Goal: Use online tool/utility: Utilize a website feature to perform a specific function

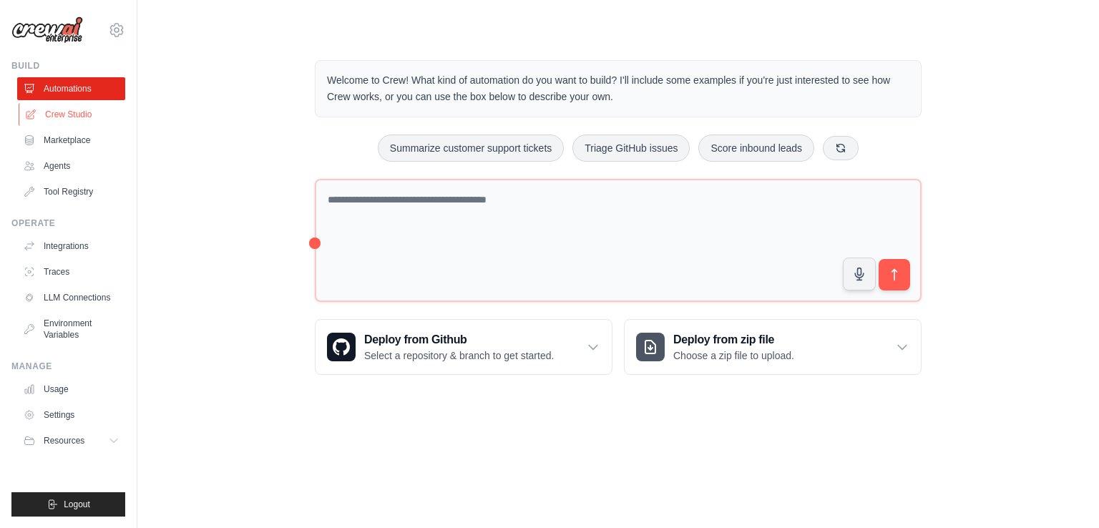
click at [77, 118] on link "Crew Studio" at bounding box center [73, 114] width 108 height 23
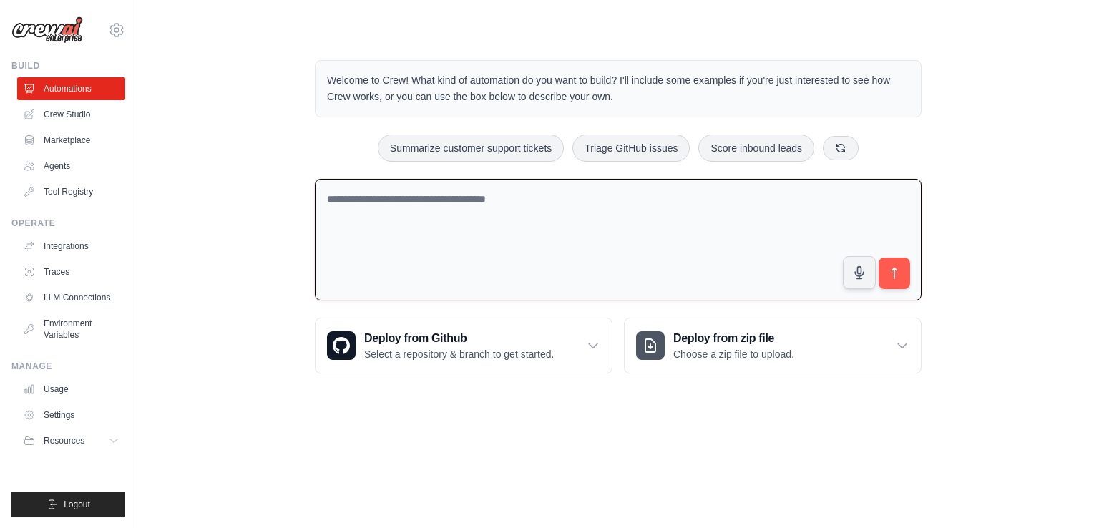
click at [606, 282] on textarea at bounding box center [618, 240] width 607 height 122
click at [597, 222] on textarea at bounding box center [618, 240] width 607 height 122
click at [410, 204] on textarea at bounding box center [618, 240] width 607 height 122
click at [453, 193] on textarea "**********" at bounding box center [618, 240] width 607 height 122
type textarea "**********"
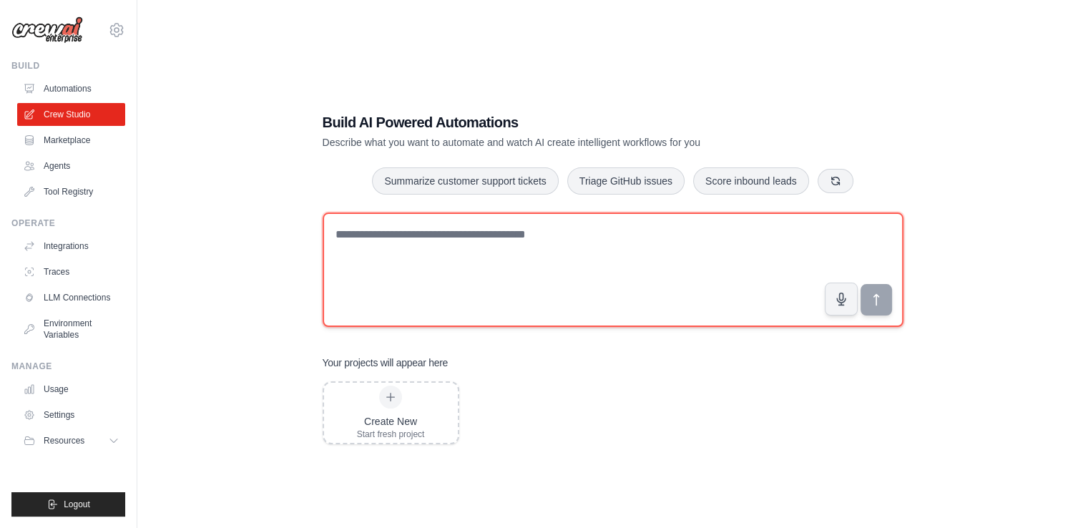
click at [409, 240] on textarea at bounding box center [613, 270] width 581 height 114
click at [498, 238] on textarea "**********" at bounding box center [613, 270] width 581 height 114
type textarea "**********"
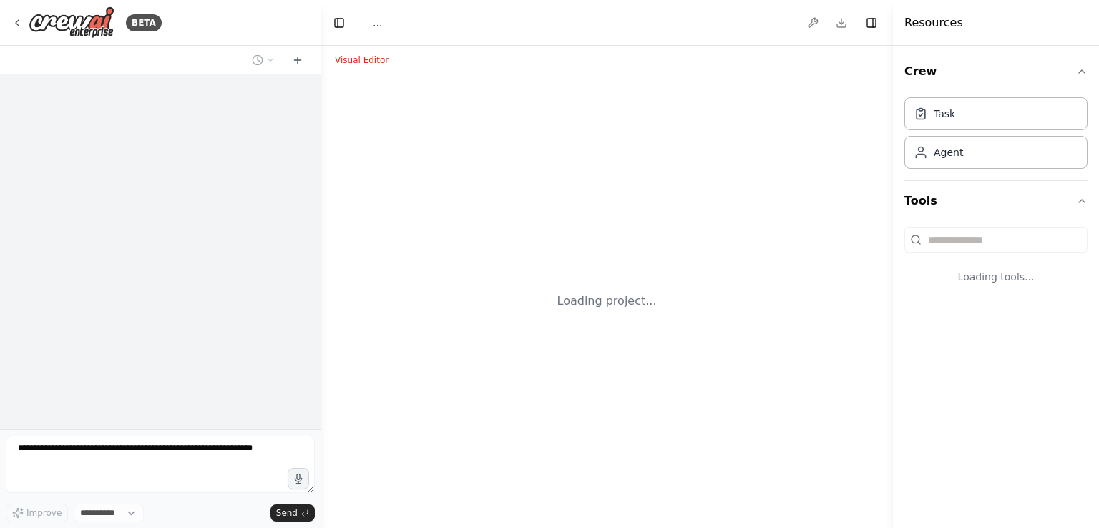
select select "****"
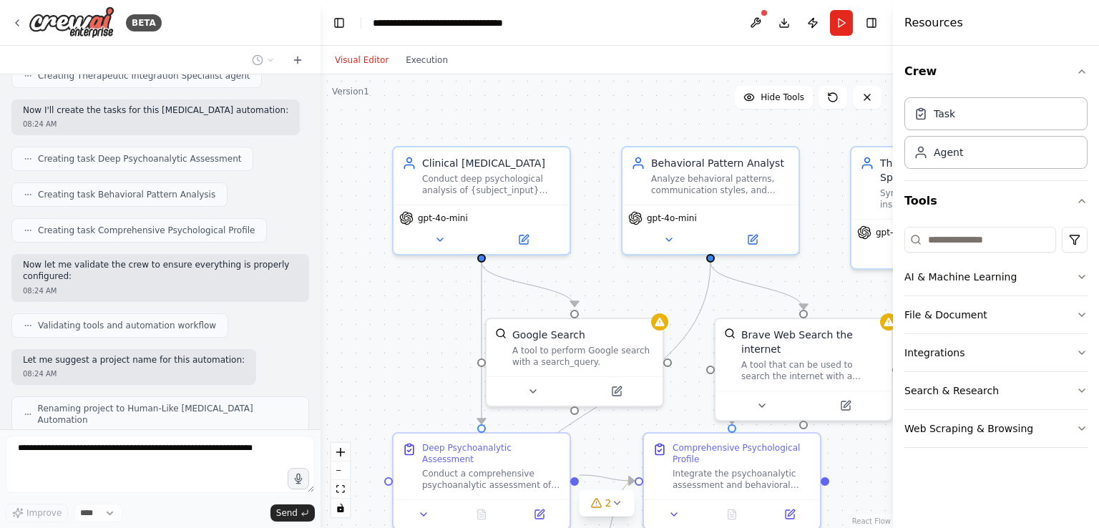
scroll to position [1277, 0]
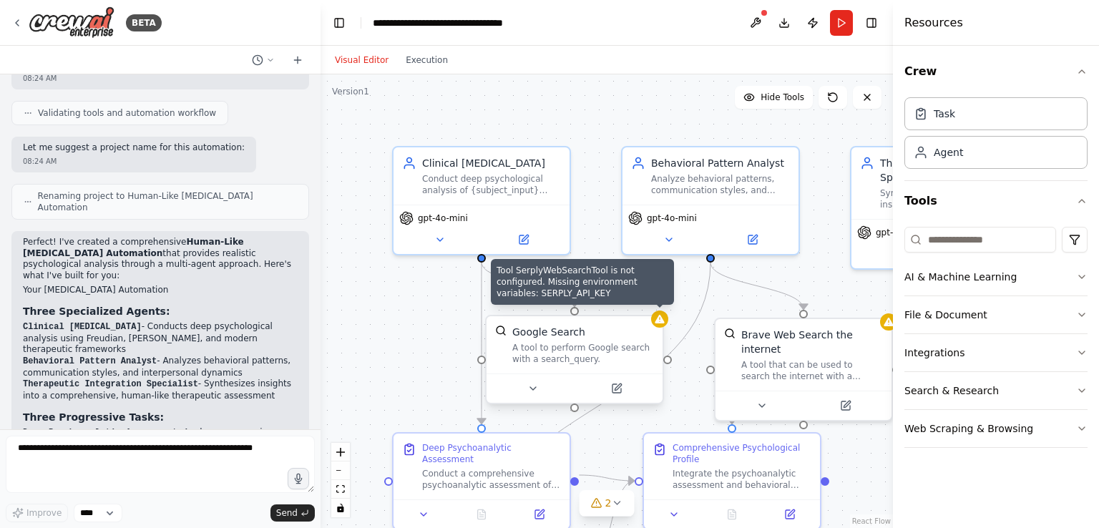
click at [662, 323] on icon at bounding box center [659, 318] width 11 height 11
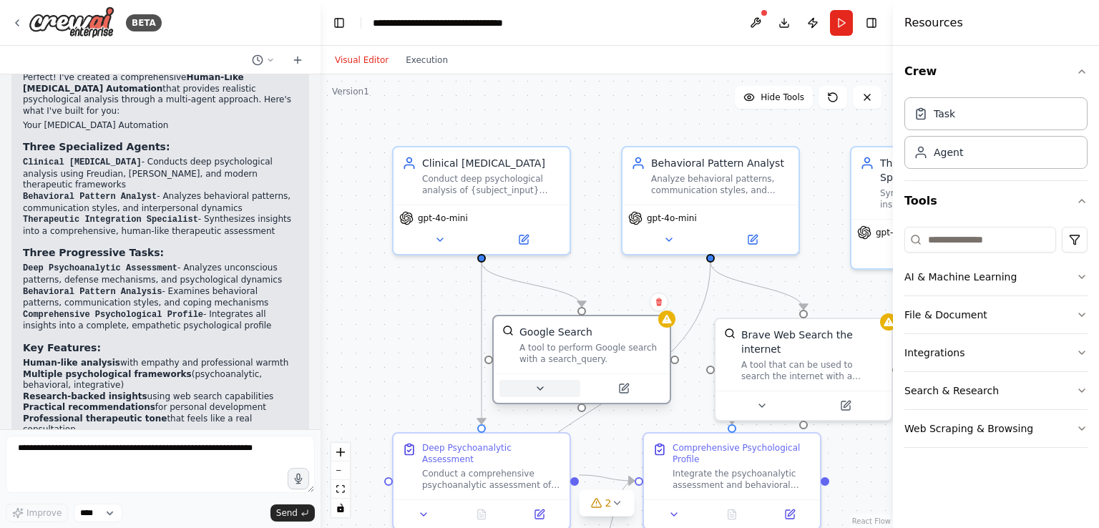
drag, startPoint x: 532, startPoint y: 372, endPoint x: 530, endPoint y: 389, distance: 16.6
click at [530, 389] on button at bounding box center [540, 388] width 81 height 17
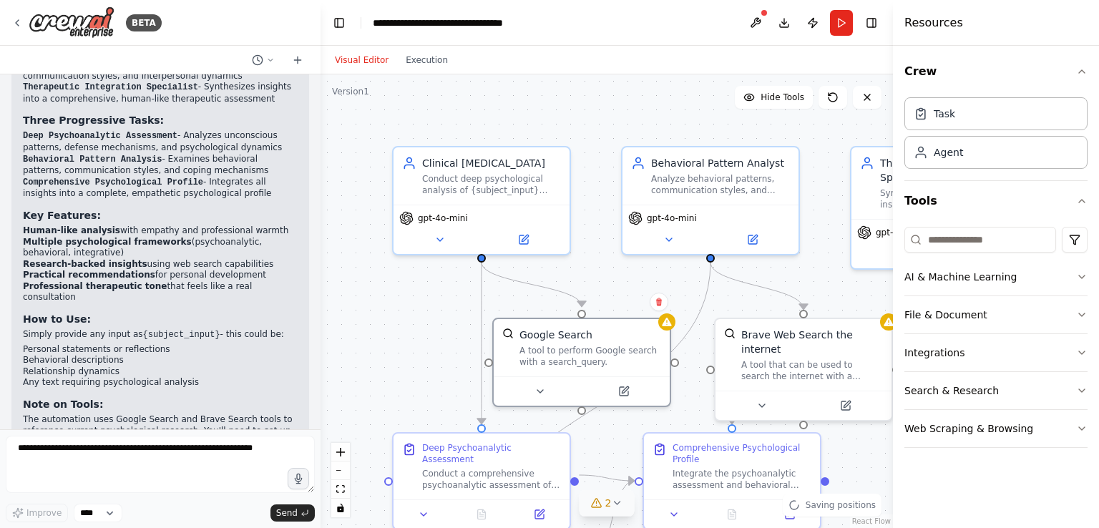
scroll to position [1786, 0]
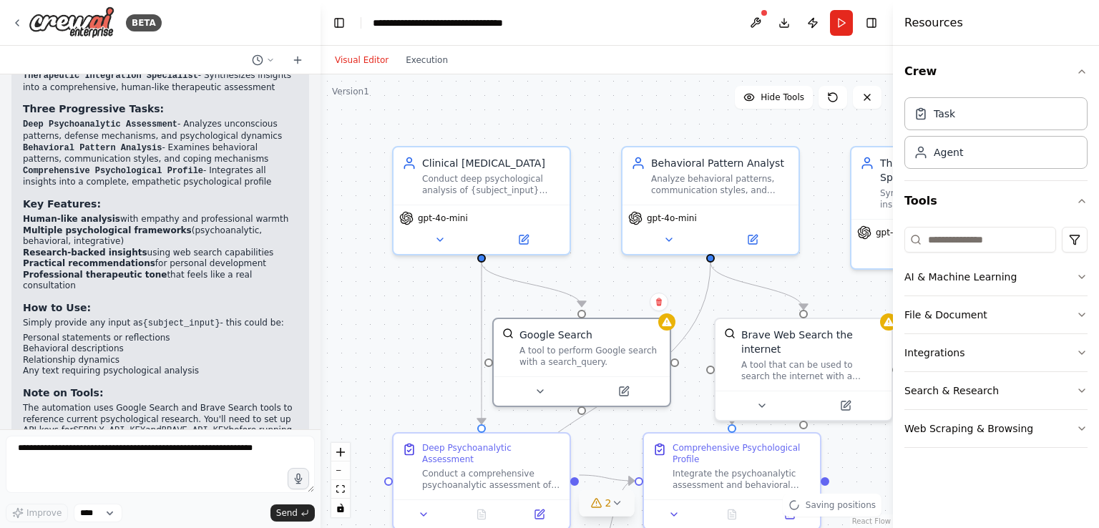
click at [601, 504] on icon at bounding box center [596, 502] width 11 height 11
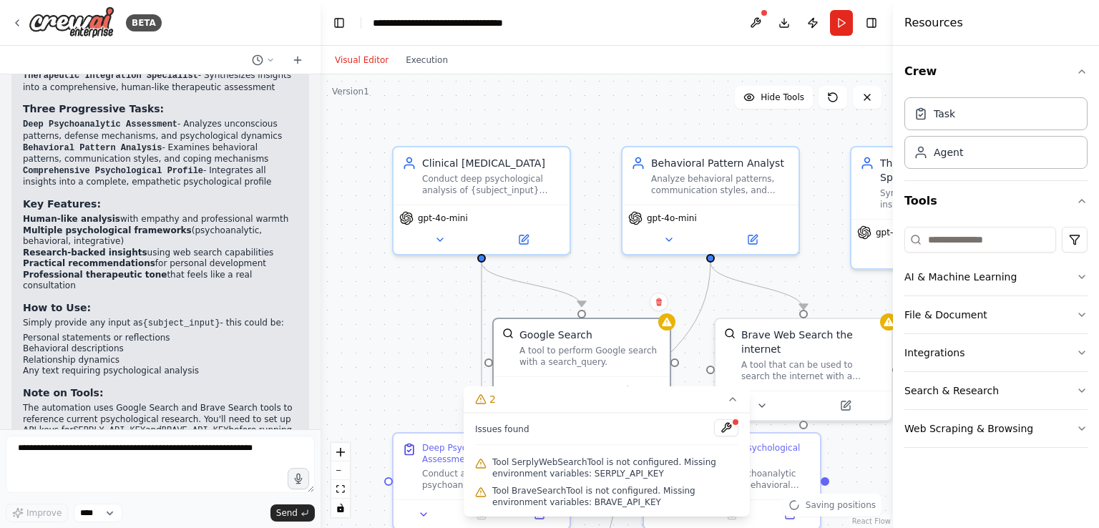
click at [571, 495] on span "Tool BraveSearchTool is not configured. Missing environment variables: BRAVE_AP…" at bounding box center [615, 496] width 246 height 23
drag, startPoint x: 638, startPoint y: 473, endPoint x: 578, endPoint y: 476, distance: 60.2
click at [578, 476] on span "Tool SerplyWebSearchTool is not configured. Missing environment variables: SERP…" at bounding box center [615, 468] width 246 height 23
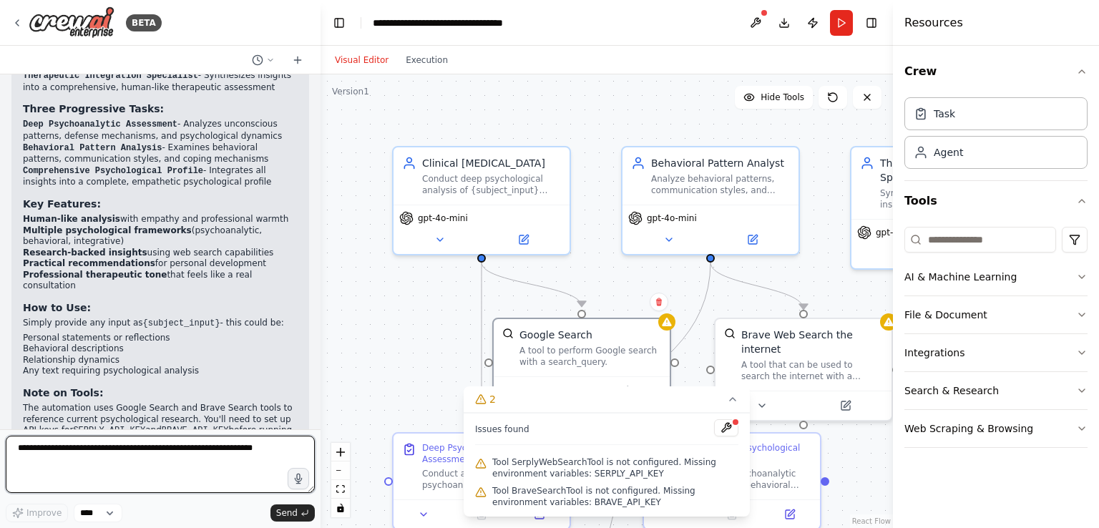
click at [92, 464] on textarea at bounding box center [160, 464] width 309 height 57
type textarea "**********"
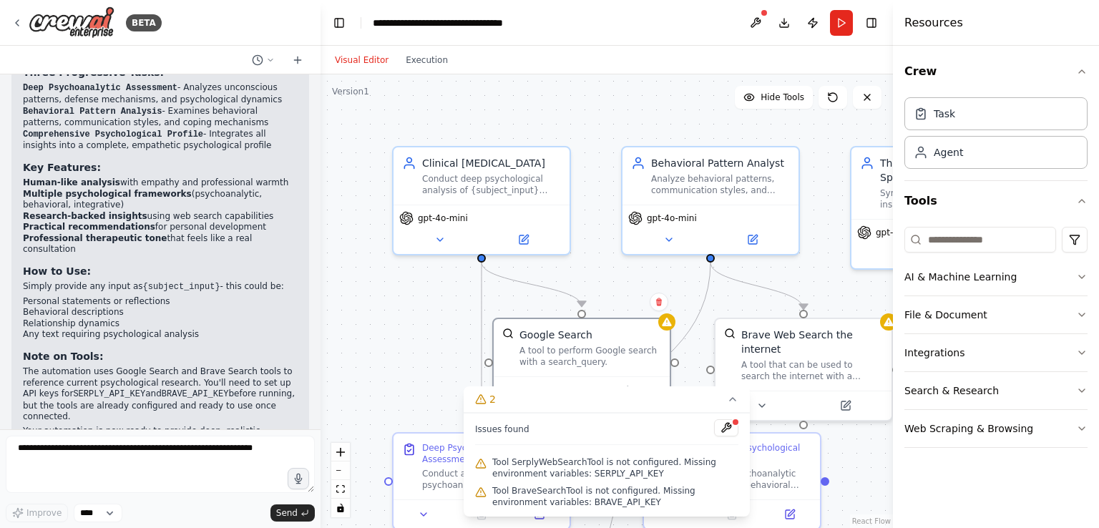
scroll to position [1871, 0]
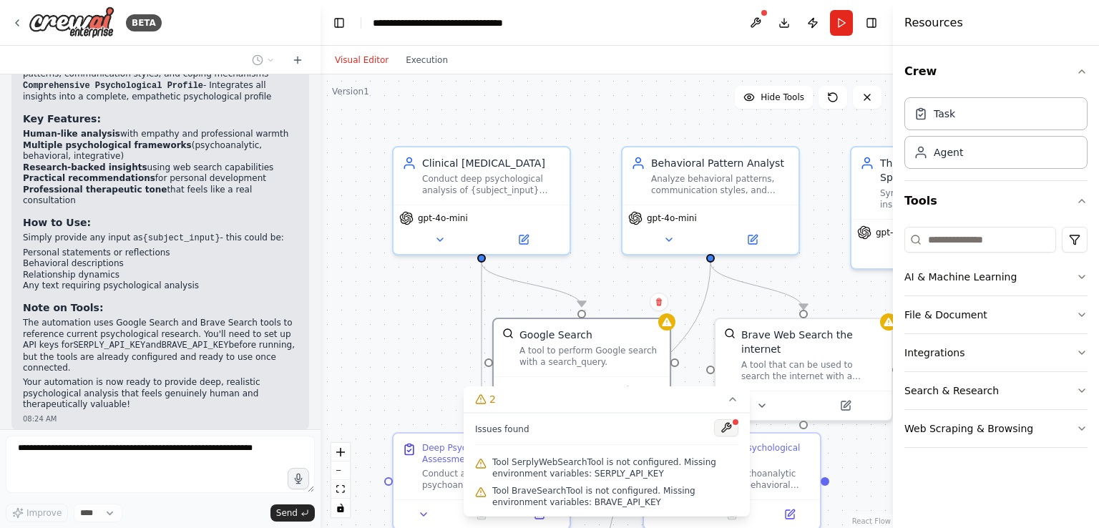
click at [730, 433] on button at bounding box center [726, 427] width 24 height 17
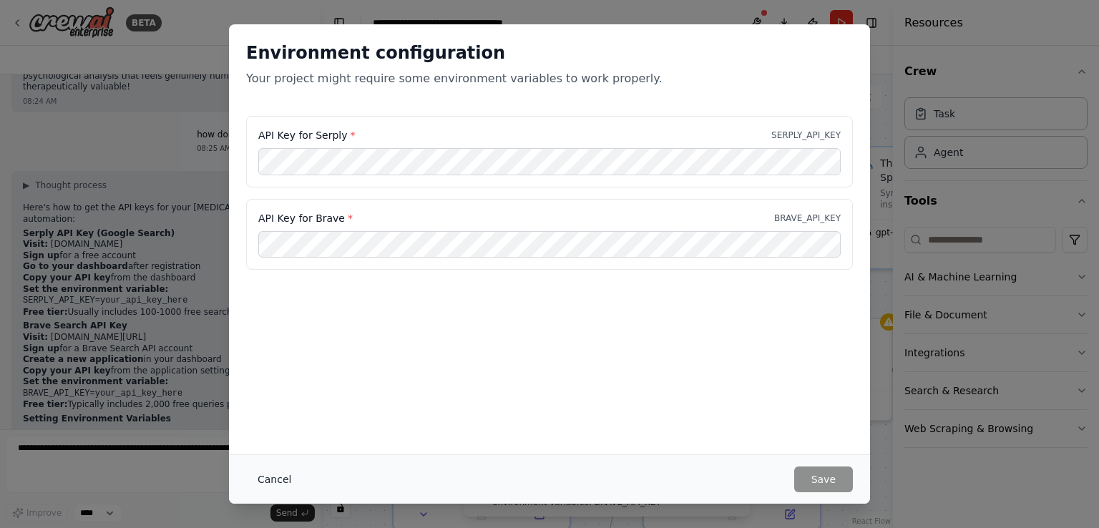
click at [273, 486] on button "Cancel" at bounding box center [274, 480] width 57 height 26
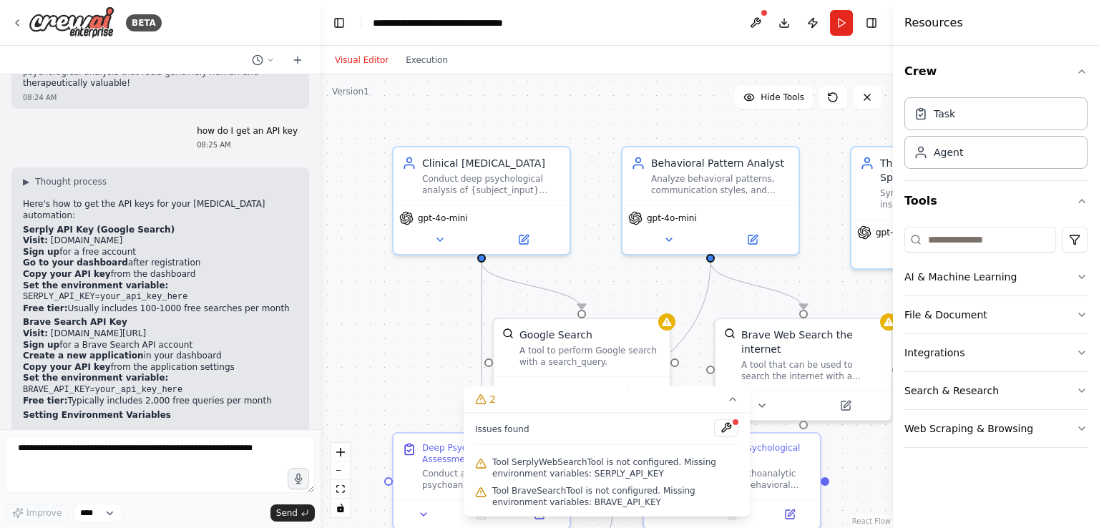
scroll to position [2170, 0]
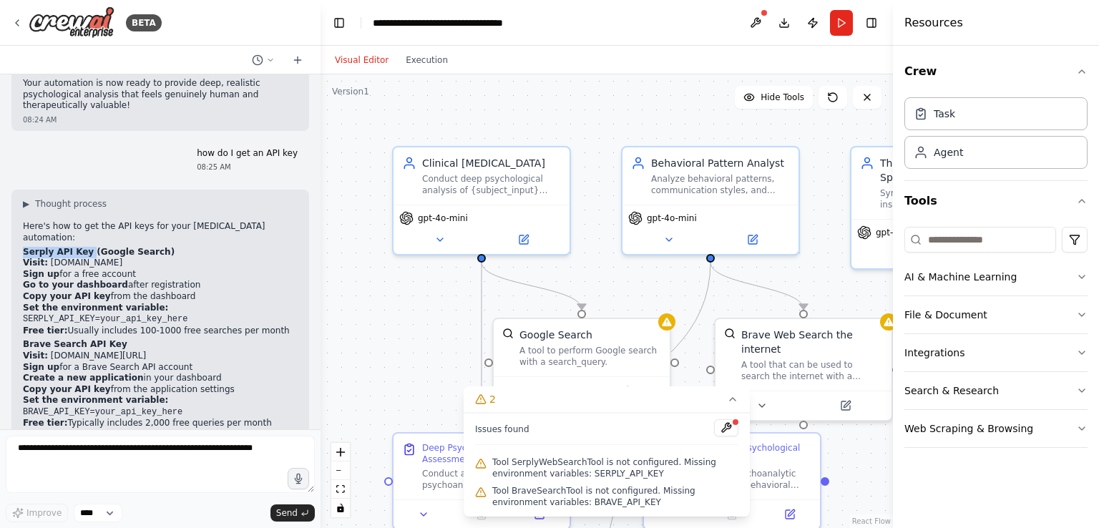
drag, startPoint x: 83, startPoint y: 147, endPoint x: 21, endPoint y: 143, distance: 61.6
click at [21, 190] on div "▶ Thought process Here's how to get the API keys for your psychoanalysis automa…" at bounding box center [160, 454] width 298 height 528
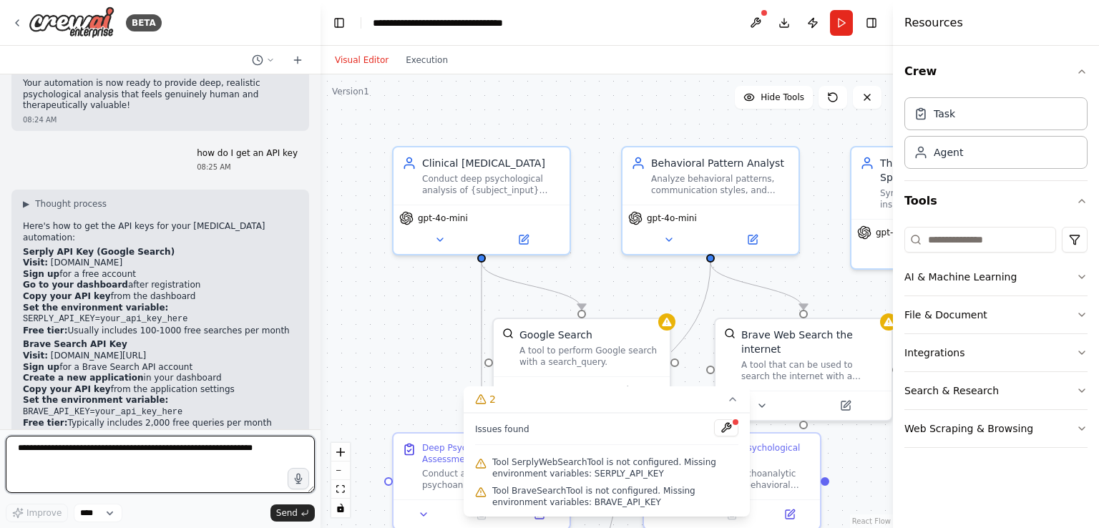
click at [225, 447] on textarea at bounding box center [160, 464] width 309 height 57
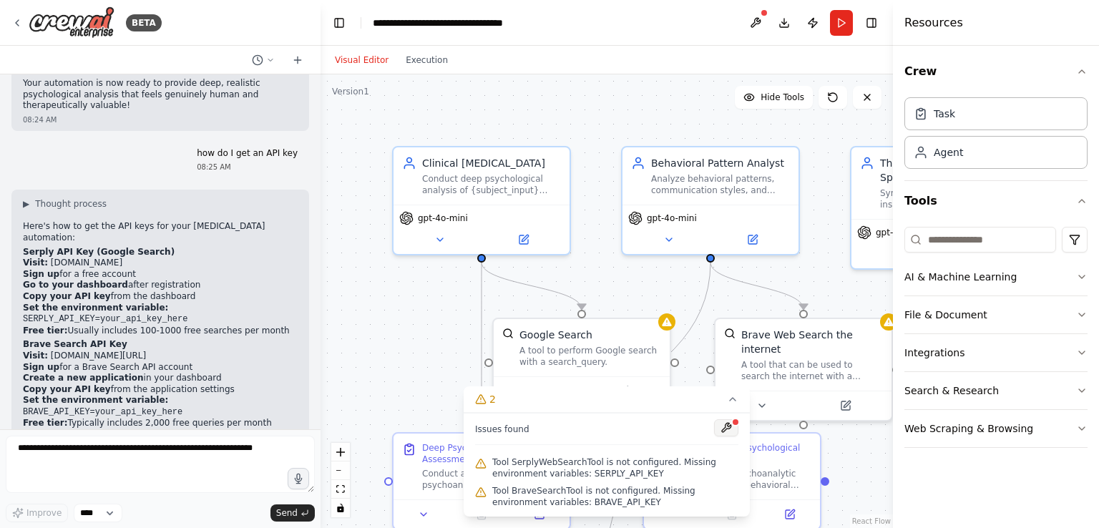
click at [728, 430] on button at bounding box center [726, 427] width 24 height 17
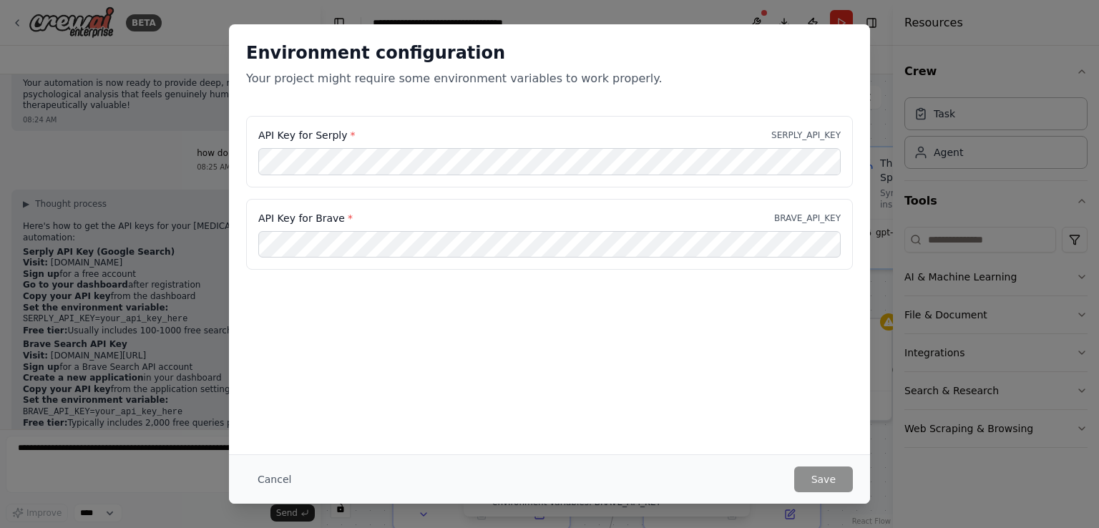
click at [625, 128] on div "API Key for Serply * SERPLY_API_KEY" at bounding box center [549, 135] width 583 height 14
click at [292, 476] on button "Cancel" at bounding box center [274, 480] width 57 height 26
click at [293, 476] on icon "button" at bounding box center [298, 478] width 11 height 11
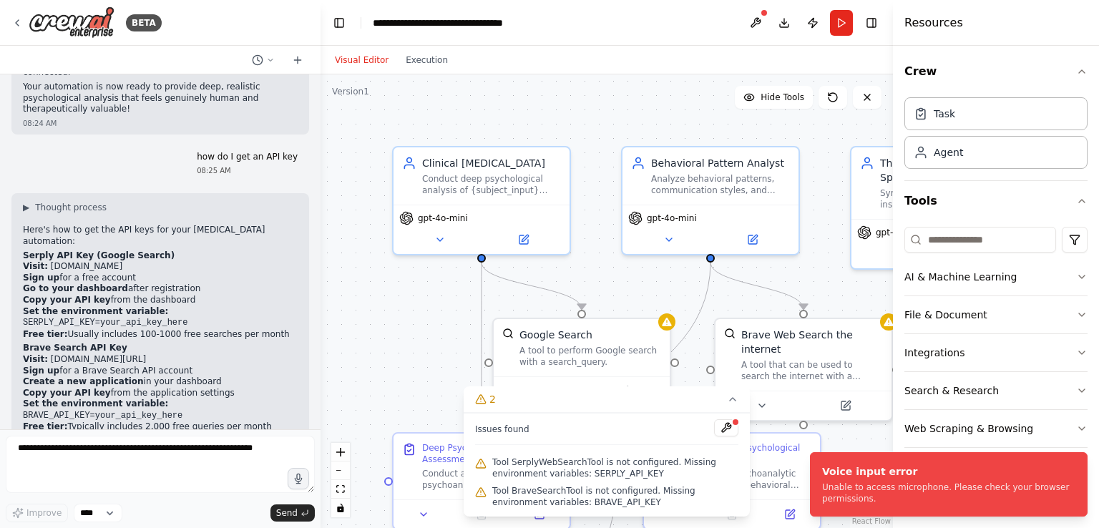
scroll to position [2166, 0]
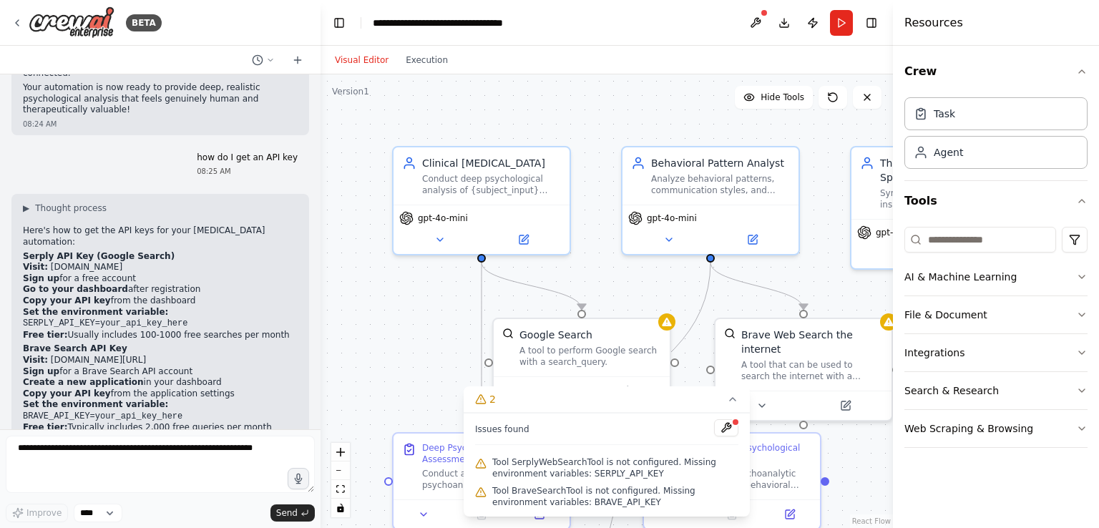
drag, startPoint x: 128, startPoint y: 255, endPoint x: 46, endPoint y: 253, distance: 82.3
click at [46, 355] on li "Visit: brave.com/search/api" at bounding box center [160, 360] width 275 height 11
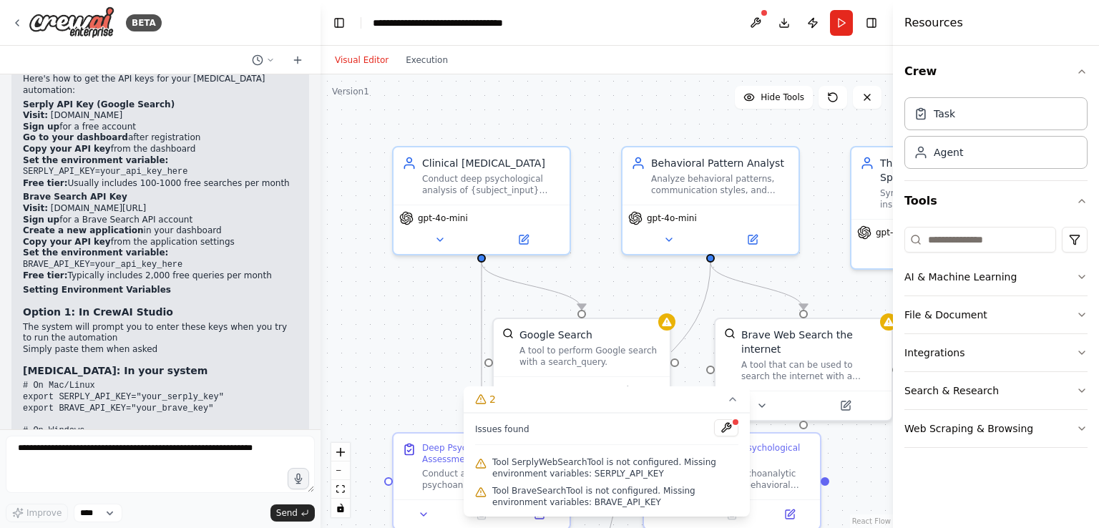
scroll to position [2351, 0]
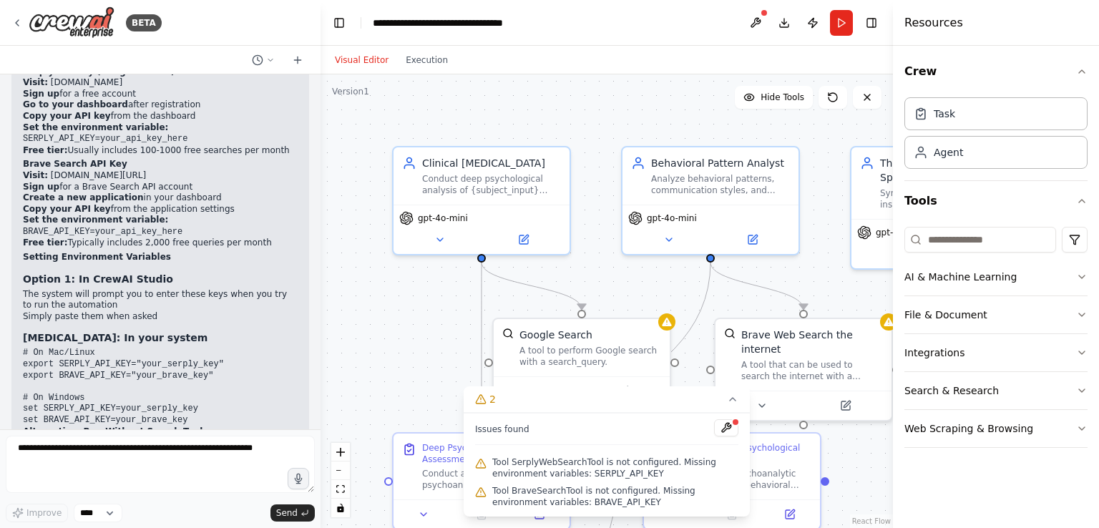
click at [508, 477] on span "Tool SerplyWebSearchTool is not configured. Missing environment variables: SERP…" at bounding box center [615, 468] width 246 height 23
click at [537, 459] on span "Tool SerplyWebSearchTool is not configured. Missing environment variables: SERP…" at bounding box center [615, 468] width 246 height 23
click at [647, 476] on span "Tool SerplyWebSearchTool is not configured. Missing environment variables: SERP…" at bounding box center [615, 468] width 246 height 23
click at [618, 473] on span "Tool SerplyWebSearchTool is not configured. Missing environment variables: SERP…" at bounding box center [615, 468] width 246 height 23
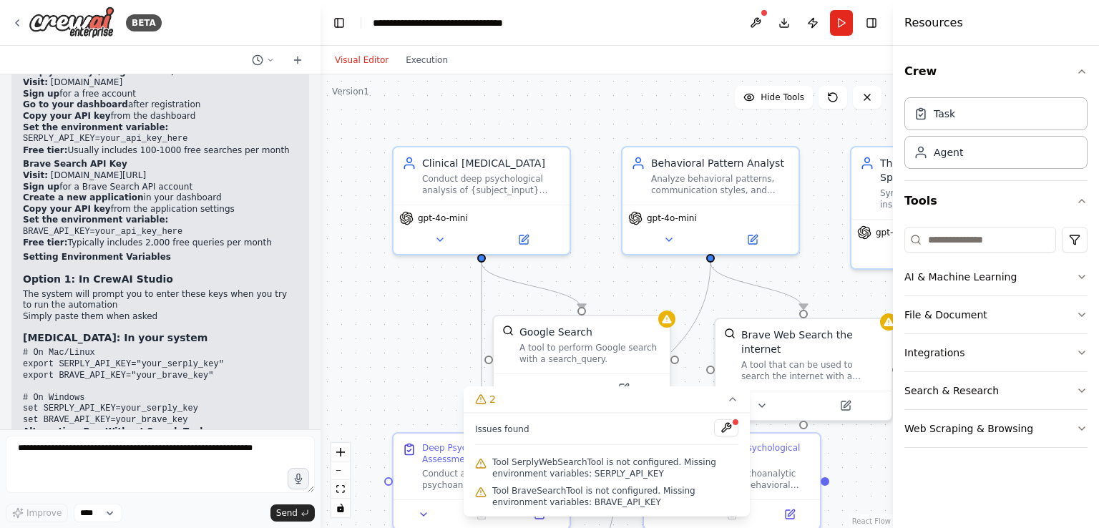
click at [649, 374] on div at bounding box center [582, 388] width 176 height 29
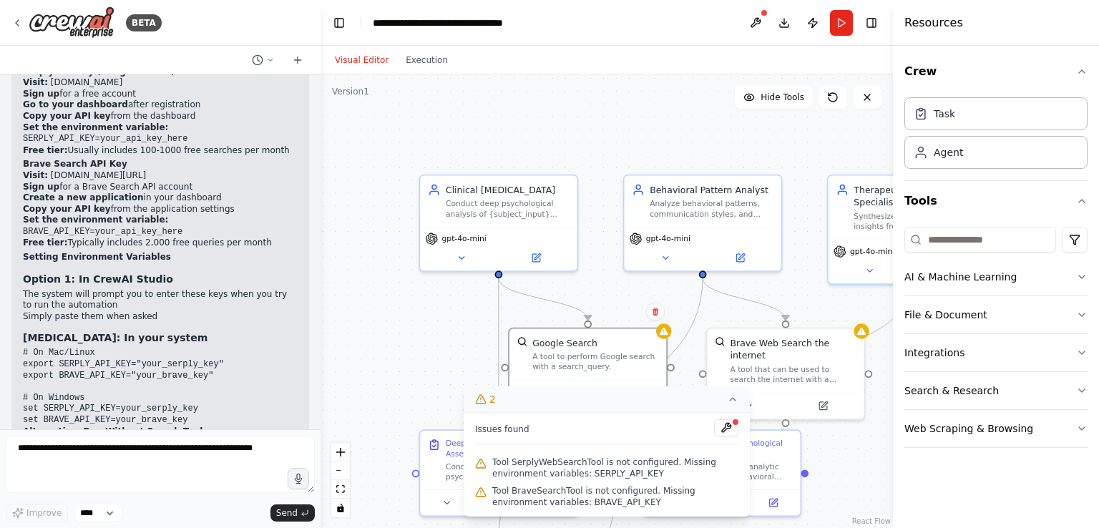
click at [477, 401] on icon at bounding box center [480, 399] width 9 height 9
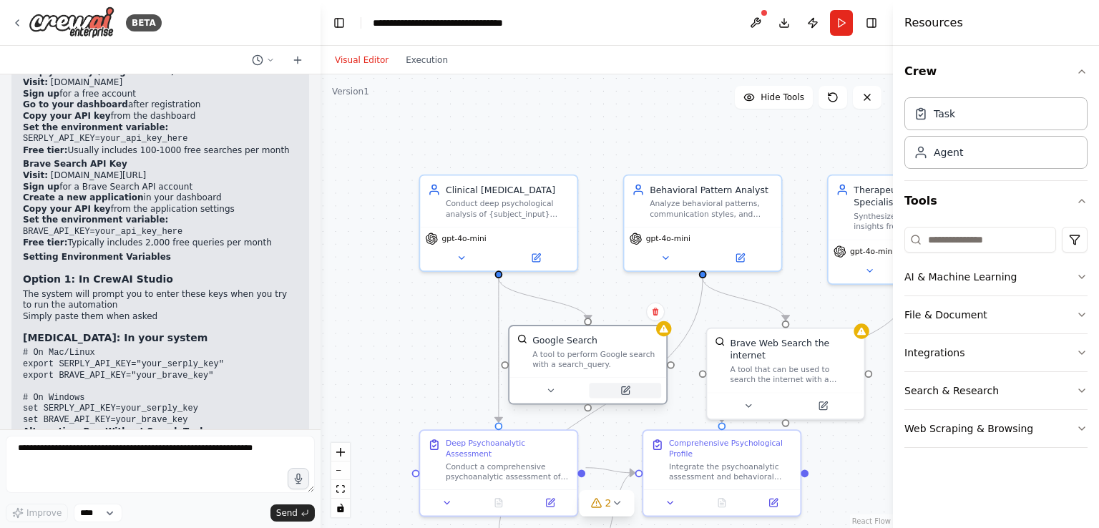
click at [624, 391] on icon at bounding box center [626, 389] width 6 height 6
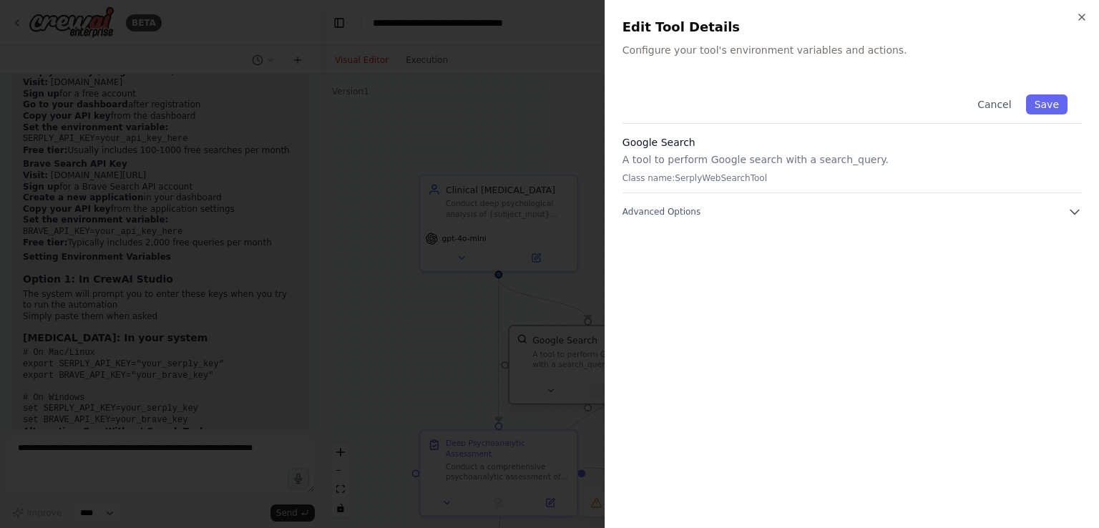
click at [624, 391] on div "Cancel Save Google Search A tool to perform Google search with a search_query. …" at bounding box center [852, 295] width 459 height 431
click at [1013, 109] on button "Cancel" at bounding box center [994, 104] width 51 height 20
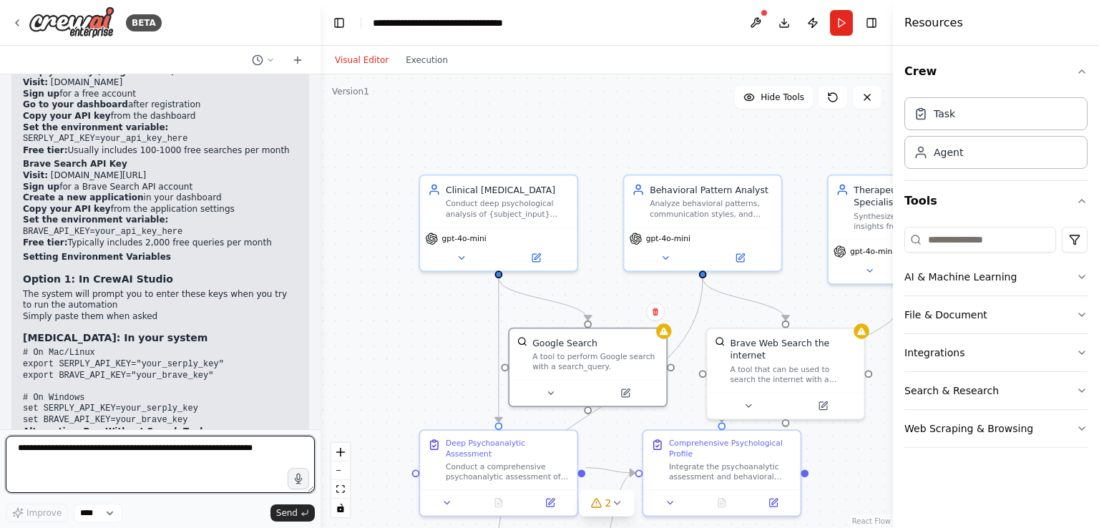
click at [117, 460] on textarea at bounding box center [160, 464] width 309 height 57
type textarea "**********"
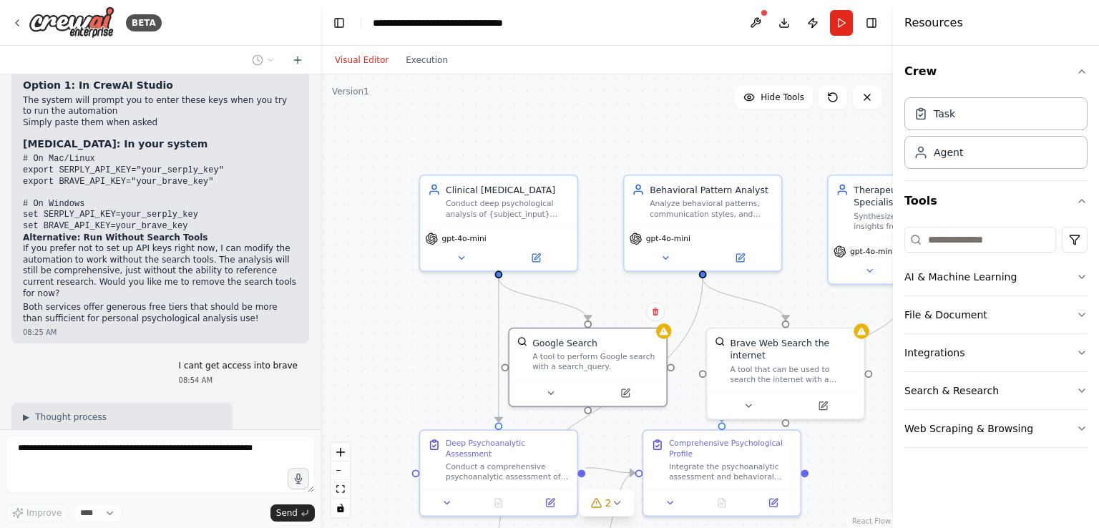
scroll to position [2556, 0]
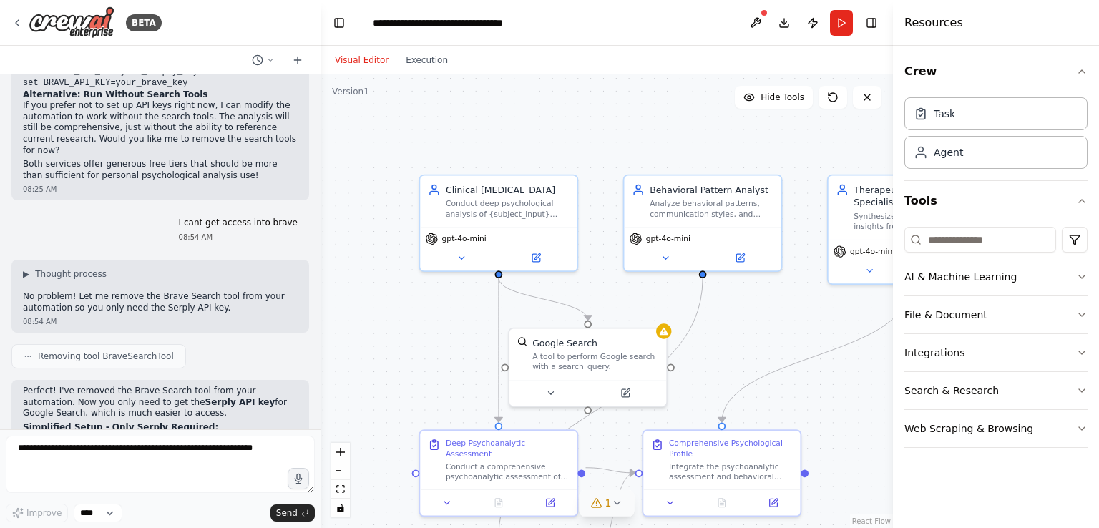
click at [598, 507] on icon at bounding box center [596, 503] width 9 height 9
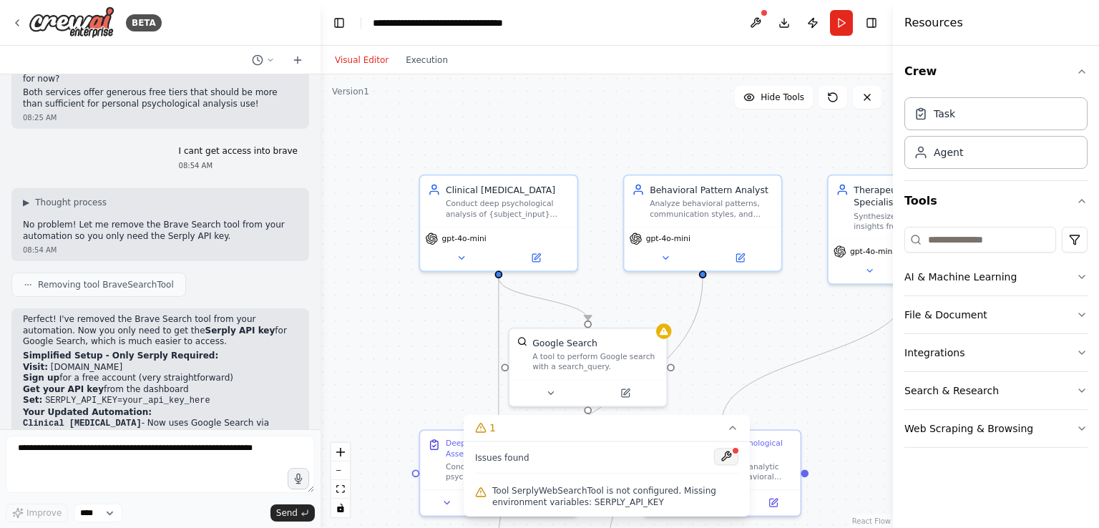
click at [727, 451] on button at bounding box center [726, 456] width 24 height 17
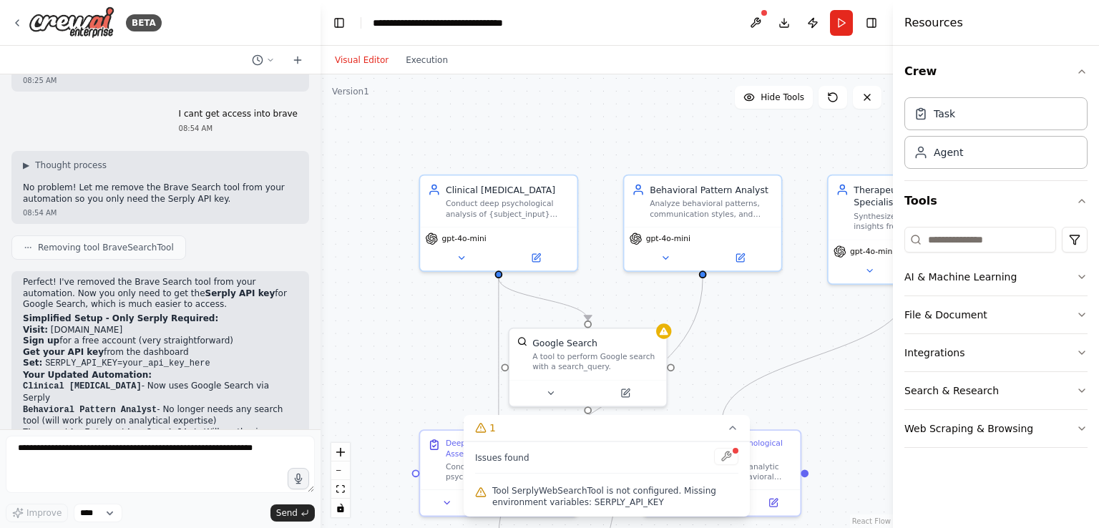
scroll to position [2807, 0]
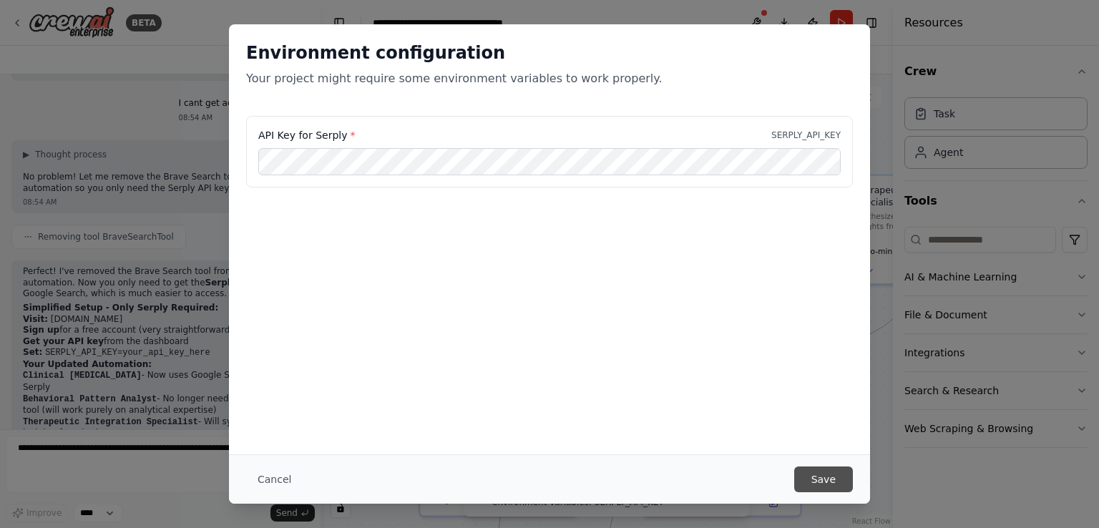
click at [841, 476] on button "Save" at bounding box center [823, 480] width 59 height 26
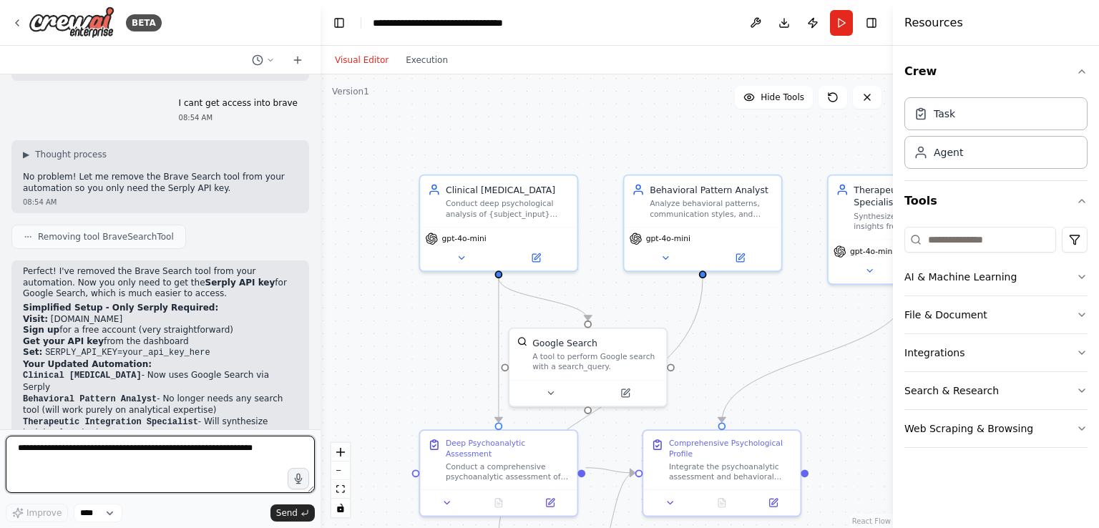
click at [150, 477] on textarea at bounding box center [160, 464] width 309 height 57
paste textarea "**********"
type textarea "**********"
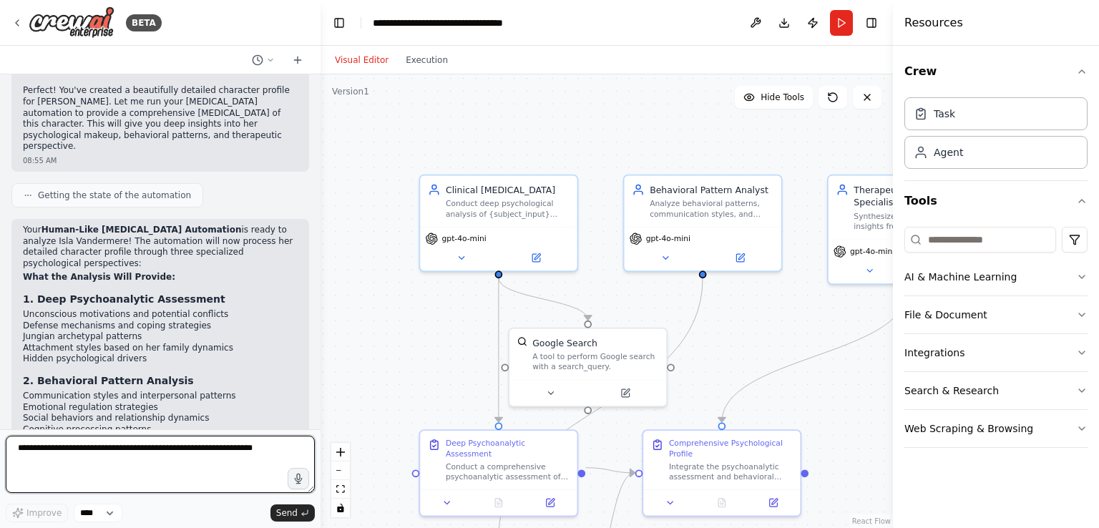
scroll to position [4075, 0]
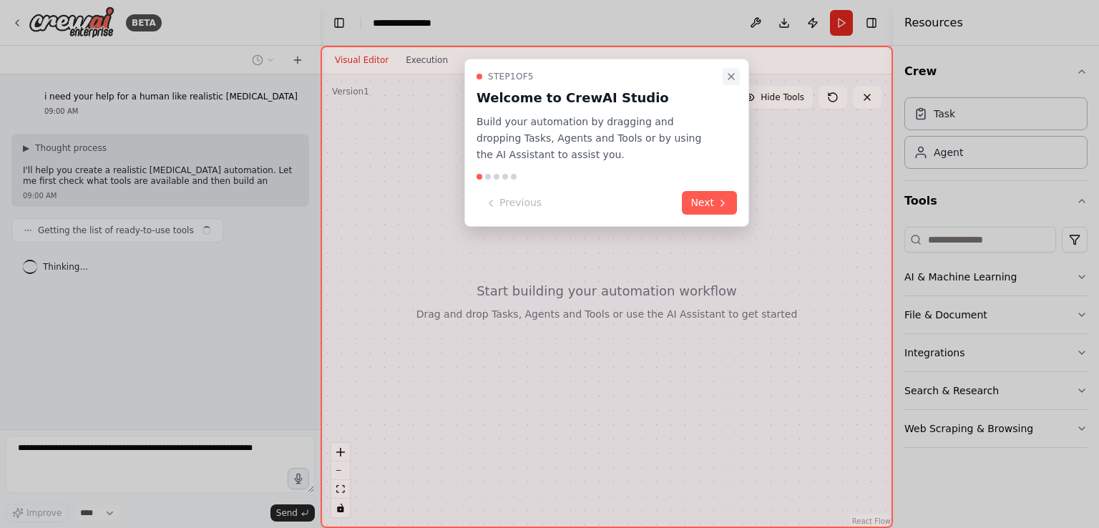
click at [729, 75] on icon "Close walkthrough" at bounding box center [731, 76] width 11 height 11
click at [732, 82] on button "Close walkthrough" at bounding box center [731, 76] width 17 height 17
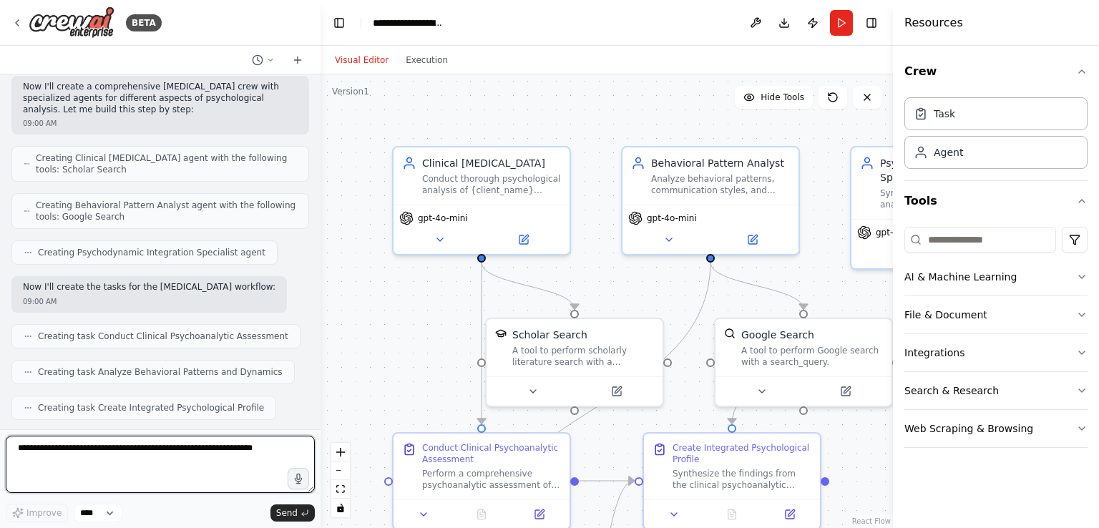
scroll to position [828, 0]
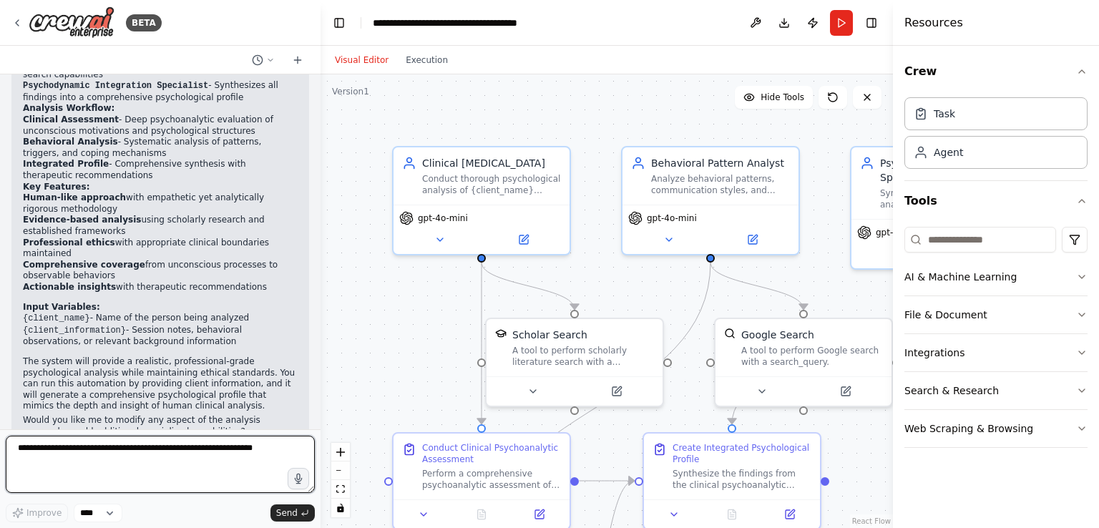
paste textarea "**********"
type textarea "**********"
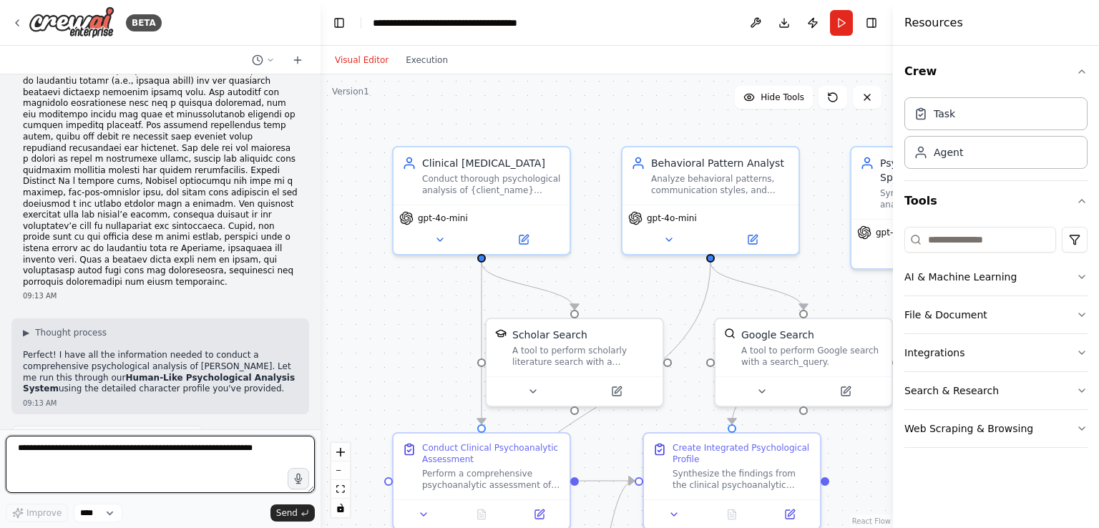
scroll to position [2706, 0]
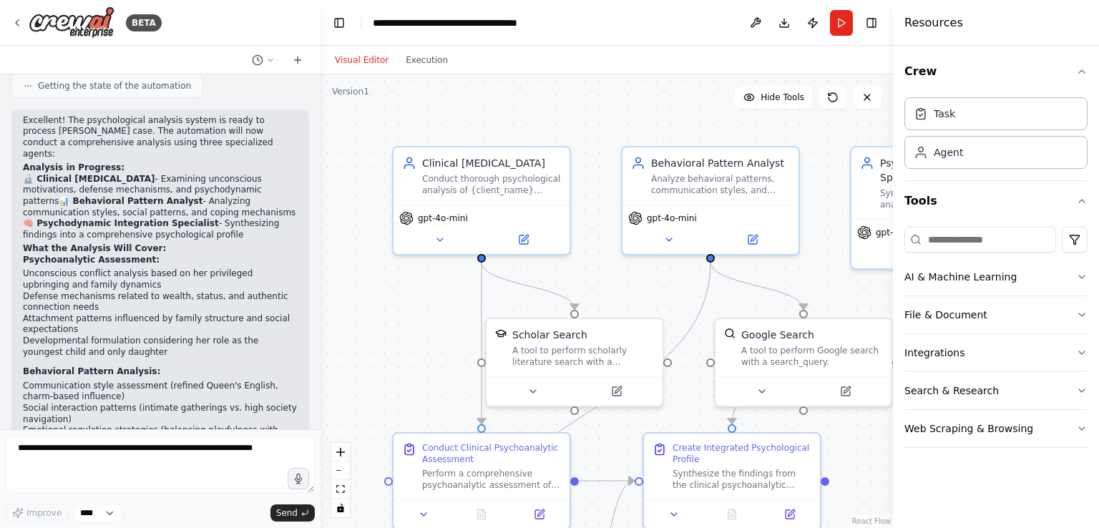
drag, startPoint x: 340, startPoint y: 23, endPoint x: 230, endPoint y: 26, distance: 109.5
click at [230, 26] on div "BETA" at bounding box center [160, 23] width 321 height 46
click at [265, 58] on button at bounding box center [263, 60] width 34 height 17
click at [265, 58] on div at bounding box center [160, 264] width 321 height 528
drag, startPoint x: 942, startPoint y: 313, endPoint x: 399, endPoint y: 299, distance: 544.1
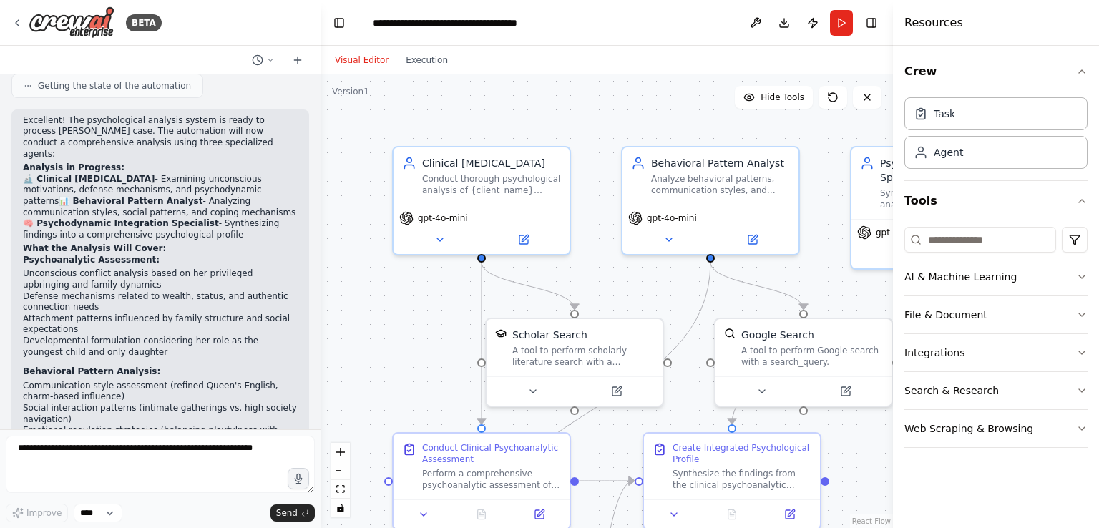
drag, startPoint x: 399, startPoint y: 299, endPoint x: 344, endPoint y: 93, distance: 213.2
click at [344, 93] on div "Version 1" at bounding box center [350, 91] width 37 height 11
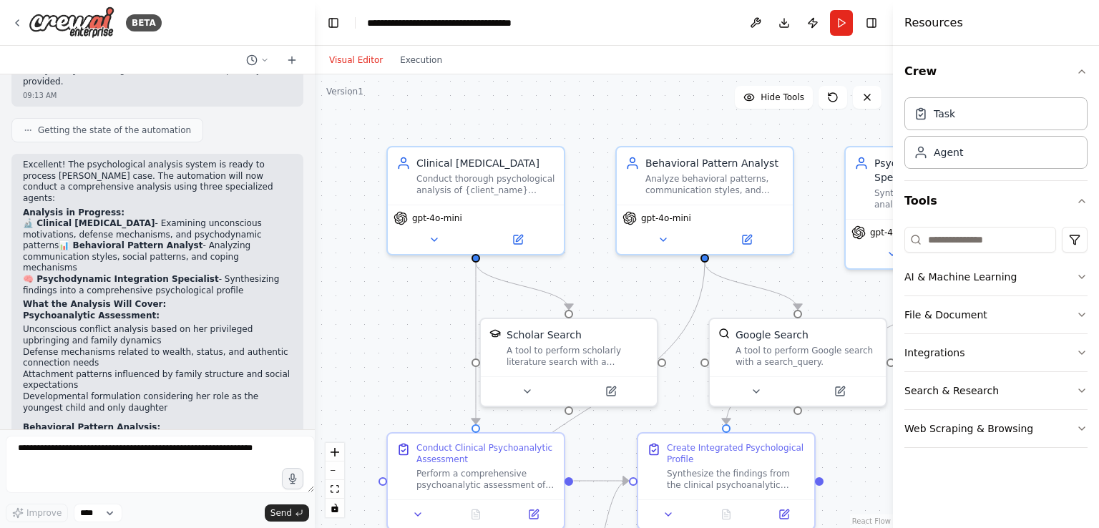
drag, startPoint x: 366, startPoint y: 56, endPoint x: 315, endPoint y: 78, distance: 55.4
click at [315, 78] on div "BETA i need your help for a human like realistic psychoanalysis 09:00 AM ▶ Thou…" at bounding box center [549, 264] width 1099 height 528
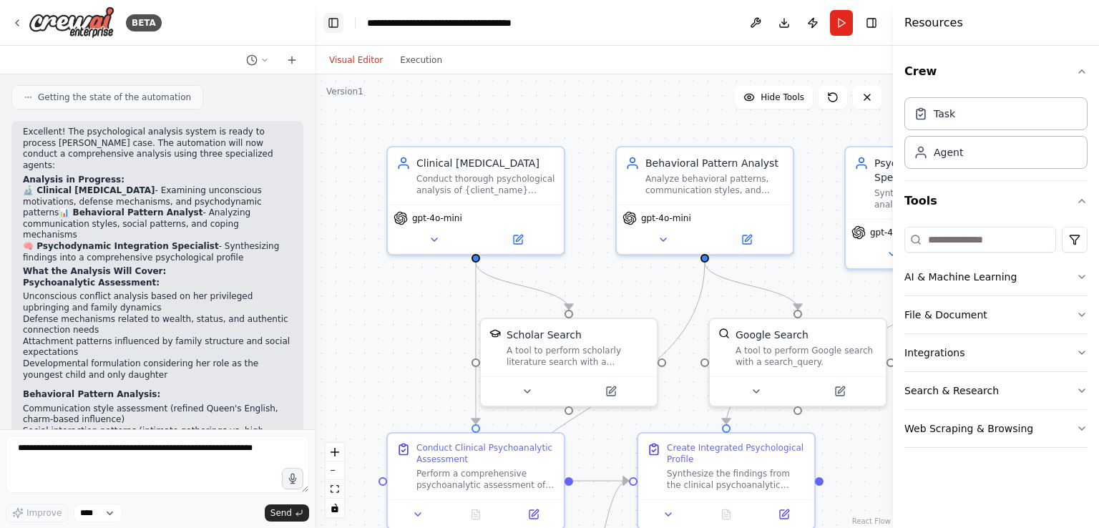
click at [335, 18] on button "Toggle Left Sidebar" at bounding box center [333, 23] width 20 height 20
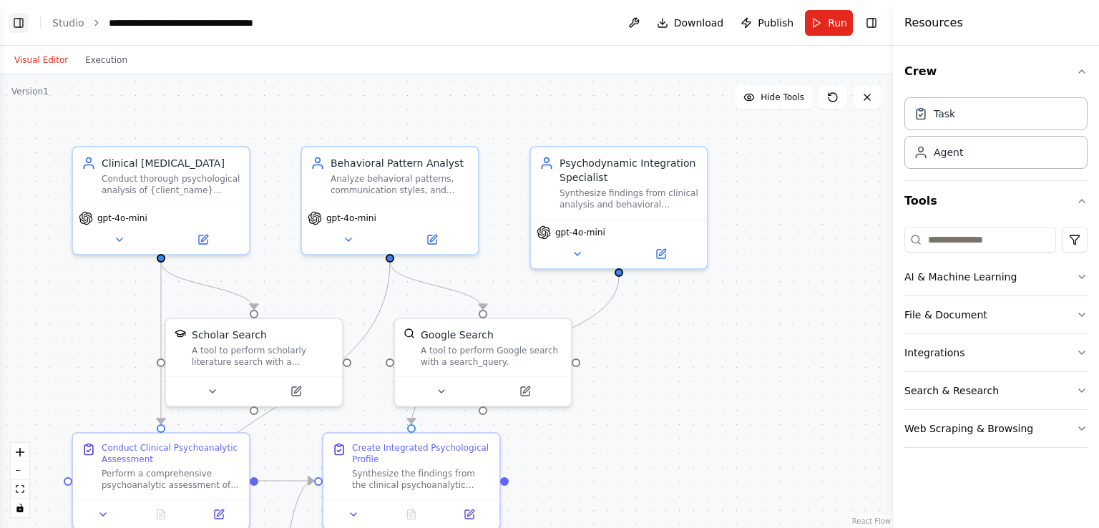
click at [17, 24] on button "Toggle Left Sidebar" at bounding box center [19, 23] width 20 height 20
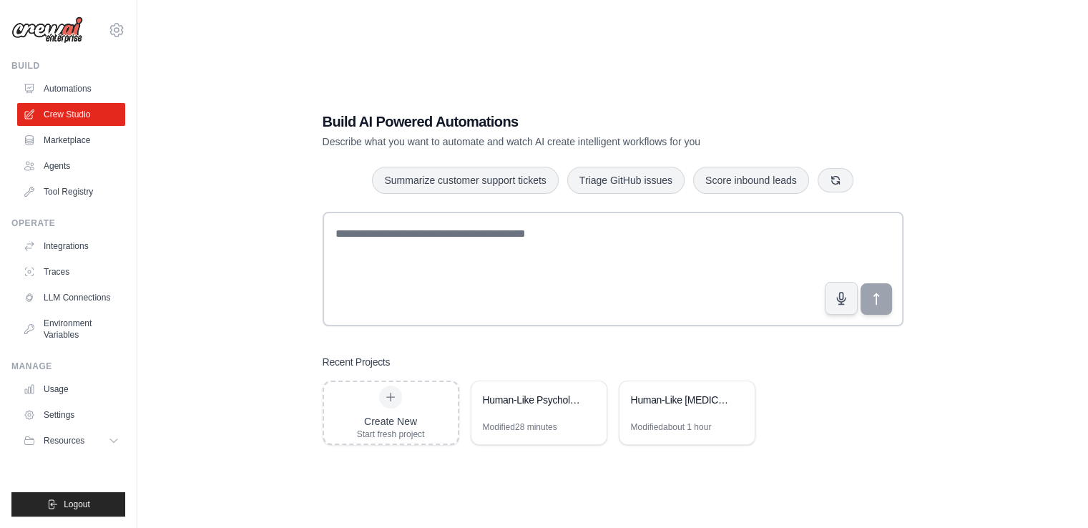
click at [379, 210] on div "Build AI Powered Automations Describe what you want to automate and watch AI cr…" at bounding box center [613, 278] width 615 height 379
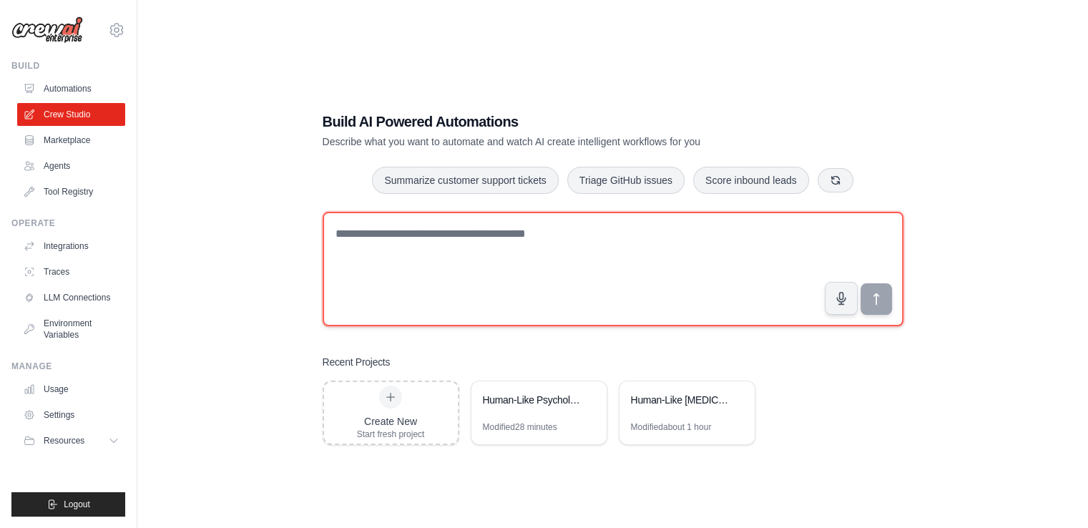
click at [381, 248] on textarea at bounding box center [613, 269] width 581 height 114
type textarea "**********"
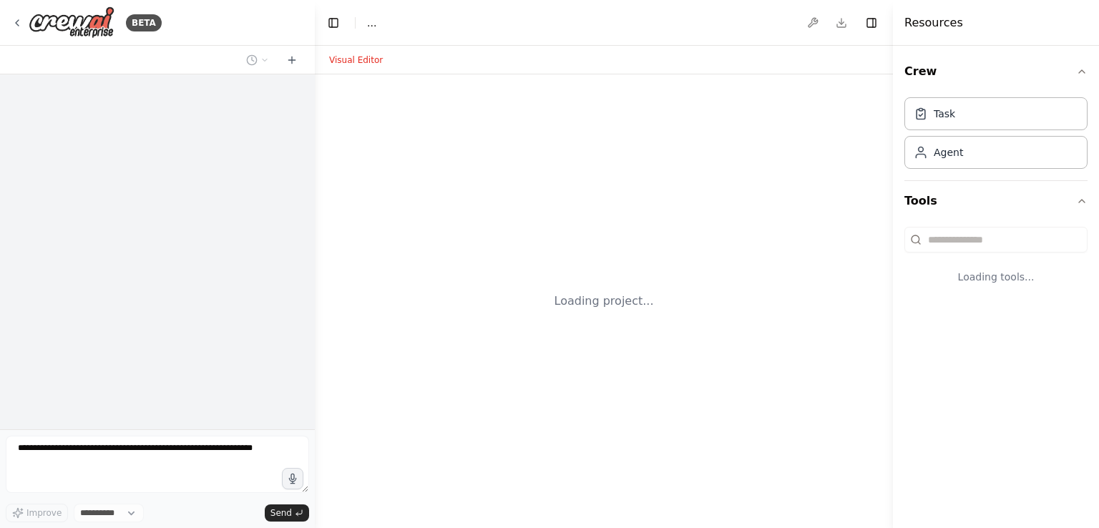
select select "****"
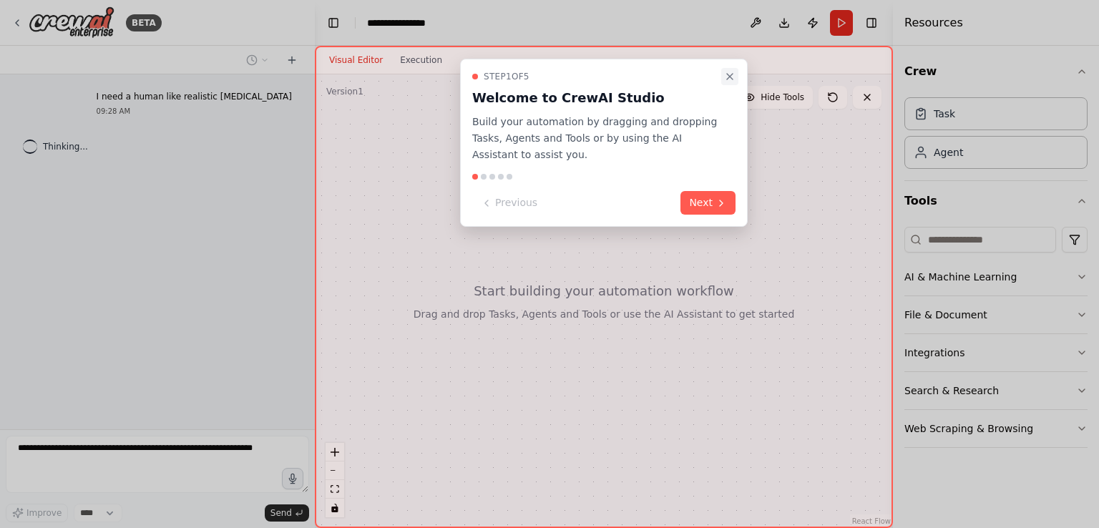
click at [734, 74] on icon "Close walkthrough" at bounding box center [729, 76] width 11 height 11
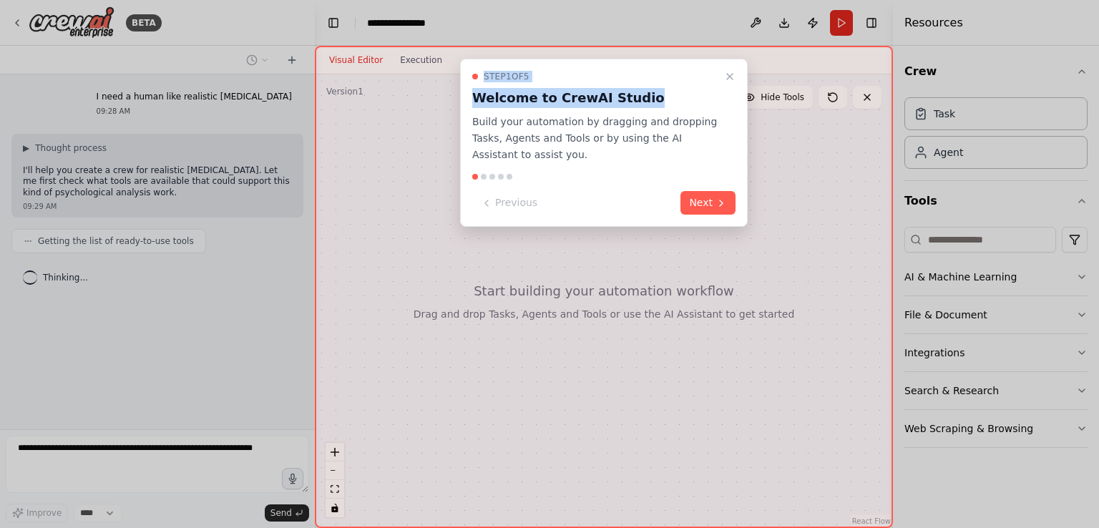
drag, startPoint x: 693, startPoint y: 89, endPoint x: 706, endPoint y: 237, distance: 148.7
click at [706, 237] on div "Step 1 of 5 Welcome to CrewAI Studio Build your automation by dragging and drop…" at bounding box center [604, 287] width 578 height 482
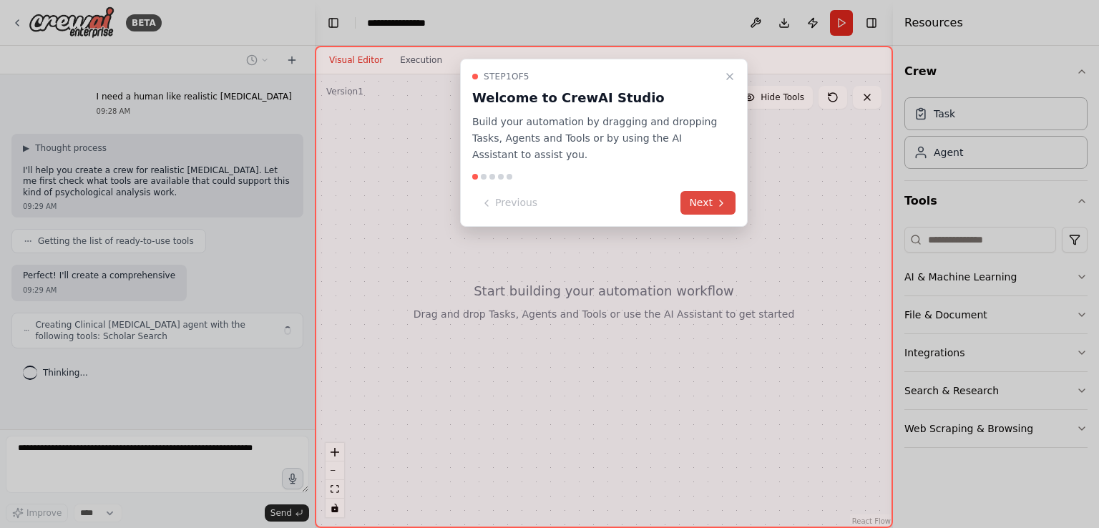
click at [711, 206] on button "Next" at bounding box center [708, 203] width 55 height 24
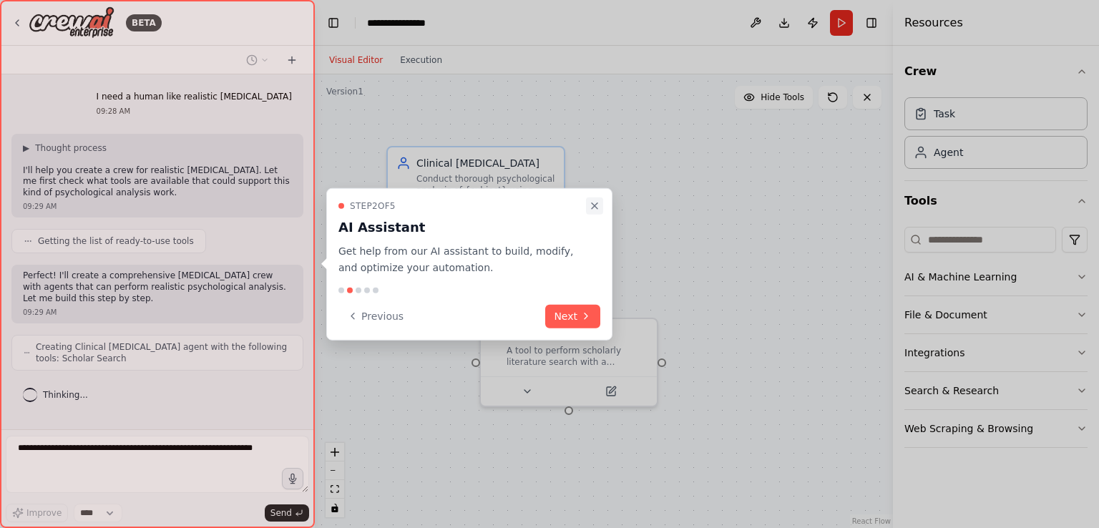
click at [595, 208] on icon "Close walkthrough" at bounding box center [594, 205] width 11 height 11
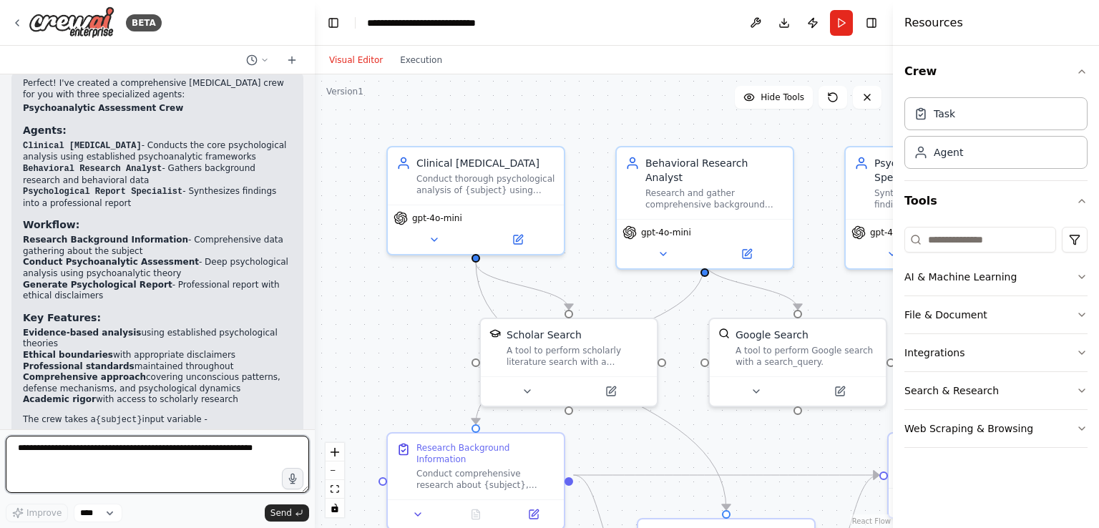
scroll to position [679, 0]
paste textarea "**********"
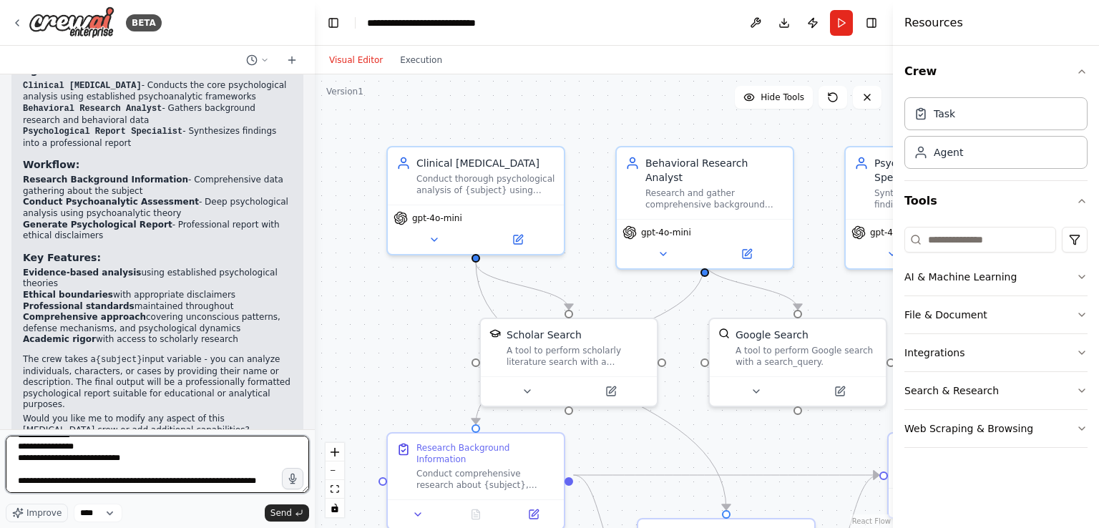
scroll to position [997, 0]
drag, startPoint x: 18, startPoint y: 474, endPoint x: 46, endPoint y: 498, distance: 36.6
click at [46, 498] on div "Improve **** Send" at bounding box center [157, 479] width 303 height 87
click at [63, 464] on textarea at bounding box center [157, 464] width 303 height 57
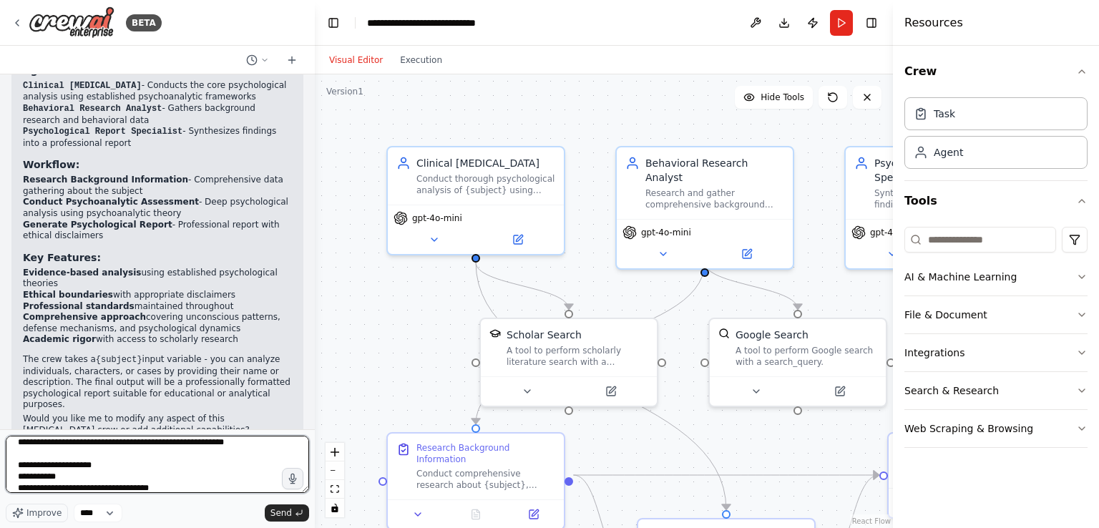
scroll to position [0, 0]
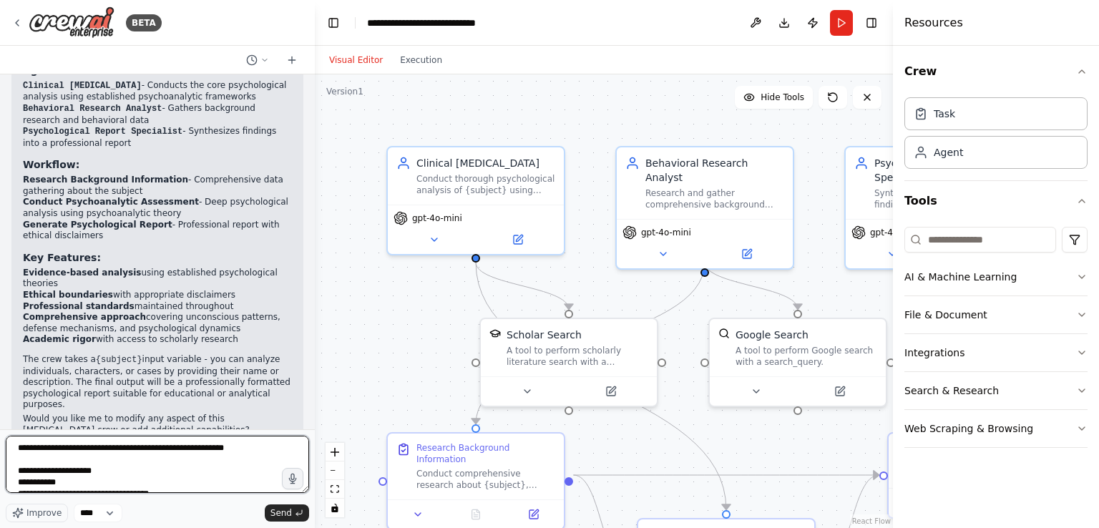
drag, startPoint x: 166, startPoint y: 439, endPoint x: 0, endPoint y: 414, distance: 167.9
click at [0, 414] on div "BETA I need a human like realistic psychoanalysis 09:28 AM ▶ Thought process I'…" at bounding box center [157, 264] width 315 height 528
type textarea "**********"
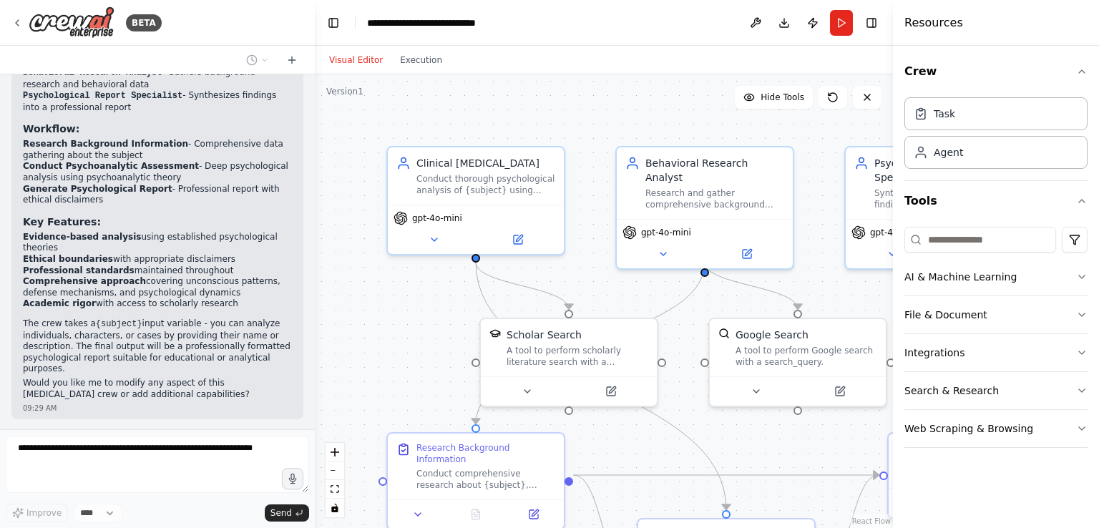
scroll to position [1547, 0]
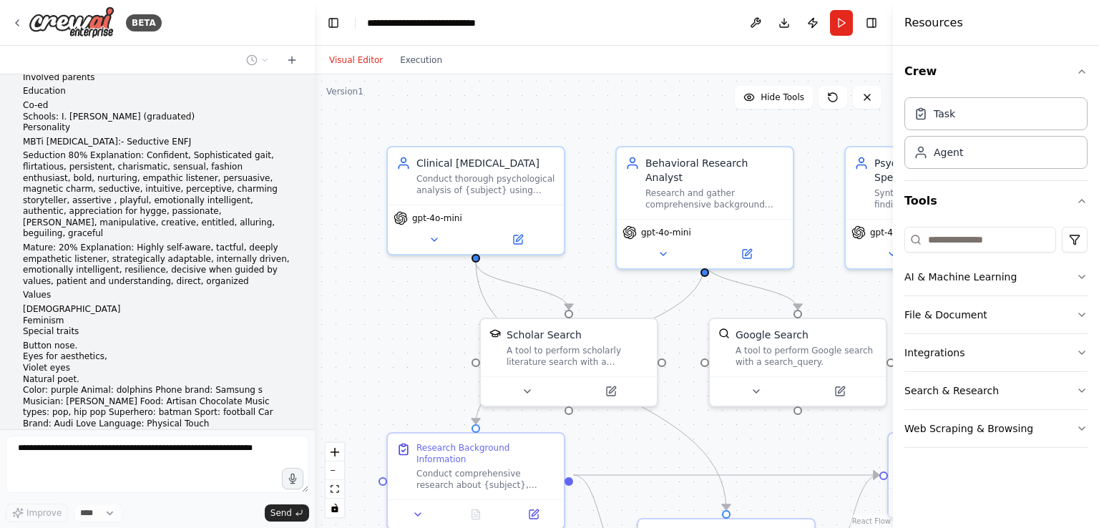
click at [697, 316] on div ".deletable-edge-delete-btn { width: 20px; height: 20px; border: 0px solid #ffff…" at bounding box center [604, 301] width 578 height 454
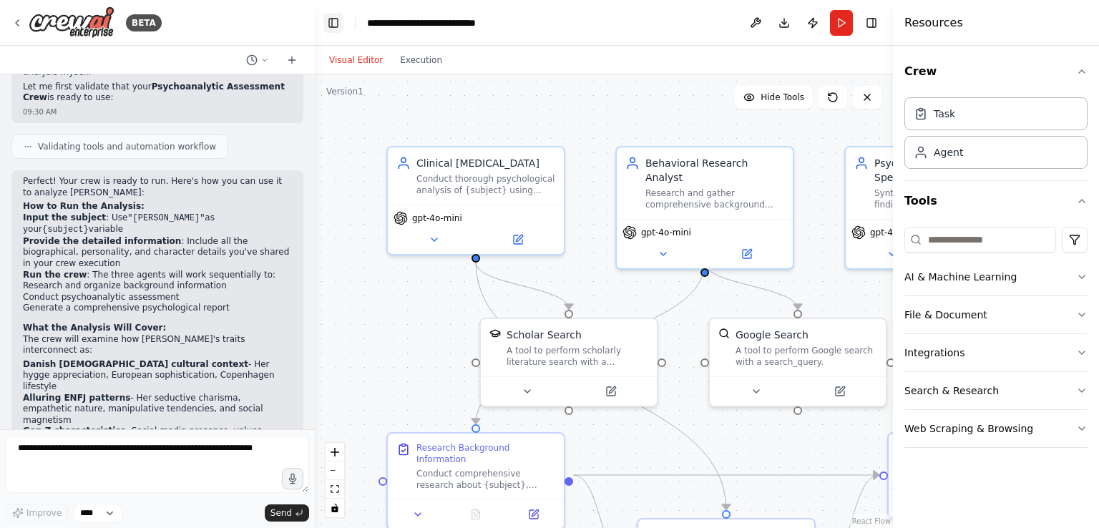
click at [341, 26] on button "Toggle Left Sidebar" at bounding box center [333, 23] width 20 height 20
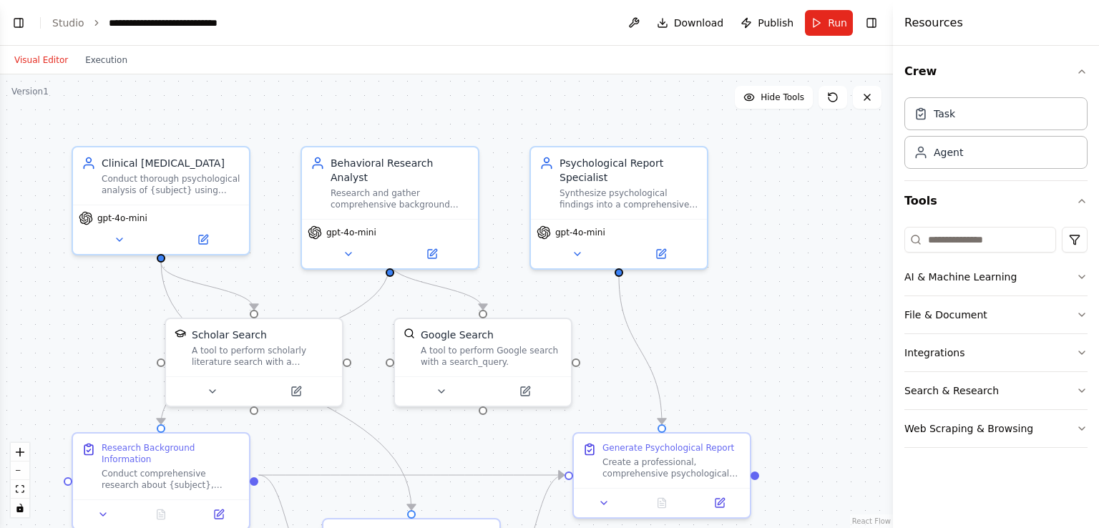
click at [29, 19] on header "**********" at bounding box center [446, 23] width 893 height 46
click at [25, 19] on button "Toggle Left Sidebar" at bounding box center [19, 23] width 20 height 20
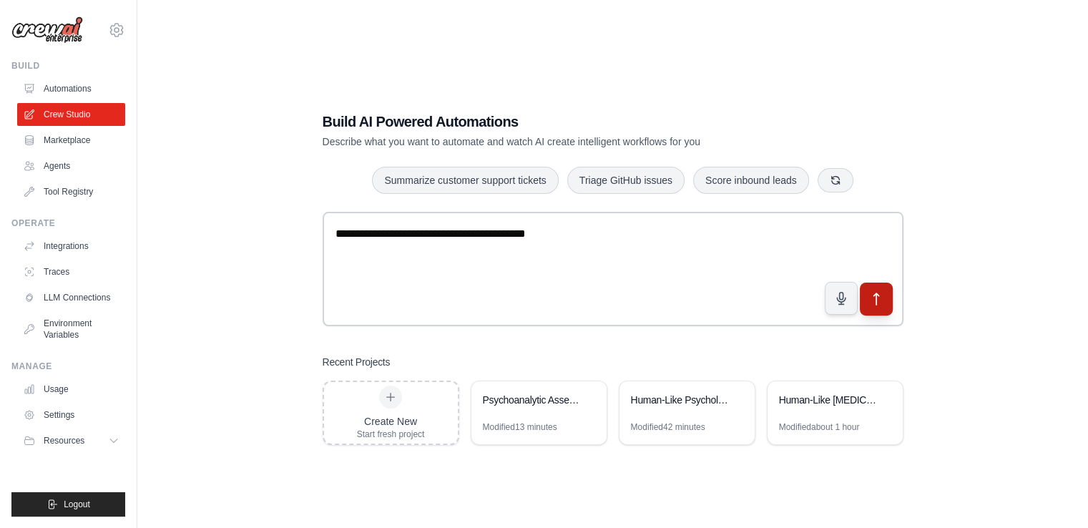
type textarea "**********"
click at [887, 294] on button "submit" at bounding box center [875, 299] width 33 height 33
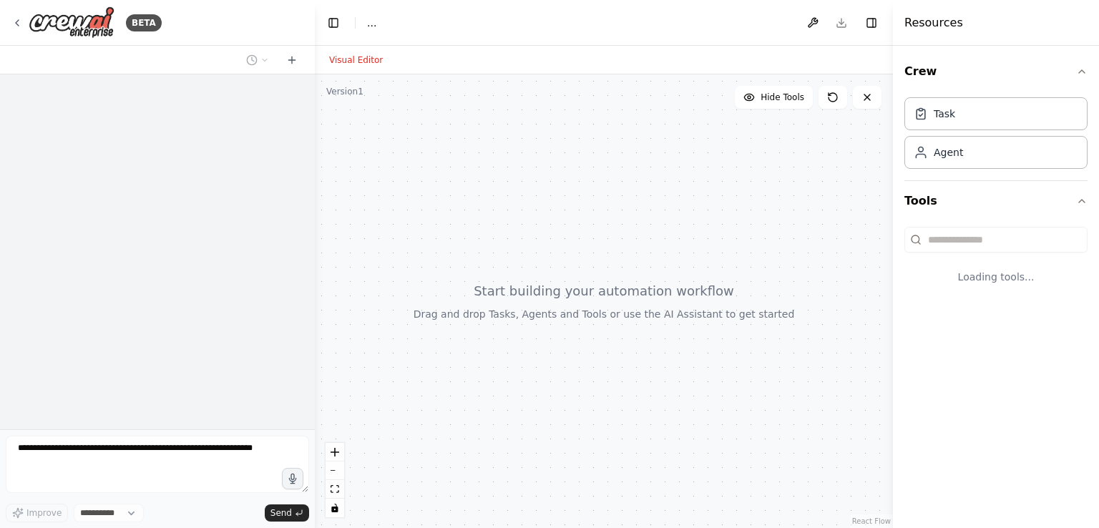
select select "****"
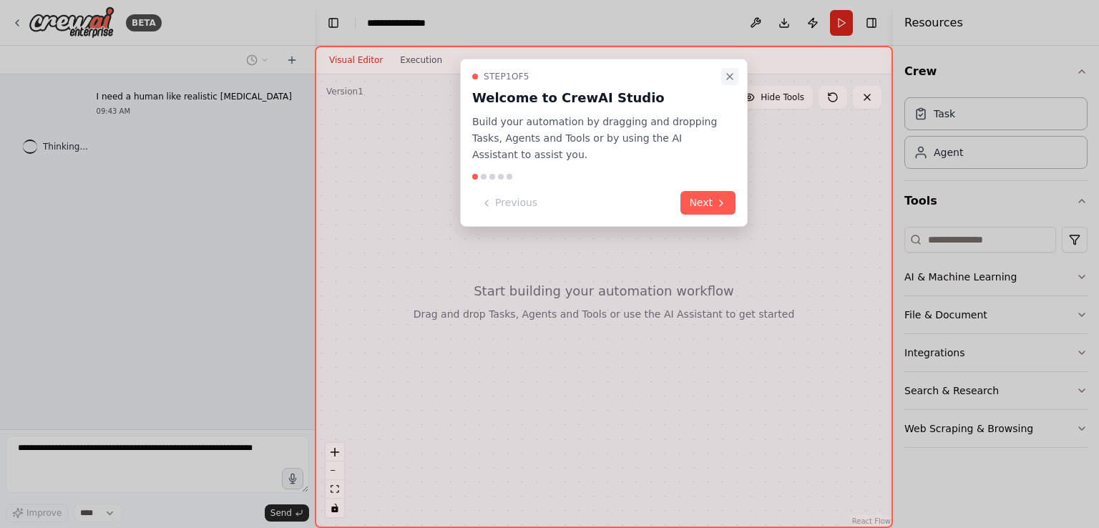
click at [731, 81] on icon "Close walkthrough" at bounding box center [729, 76] width 11 height 11
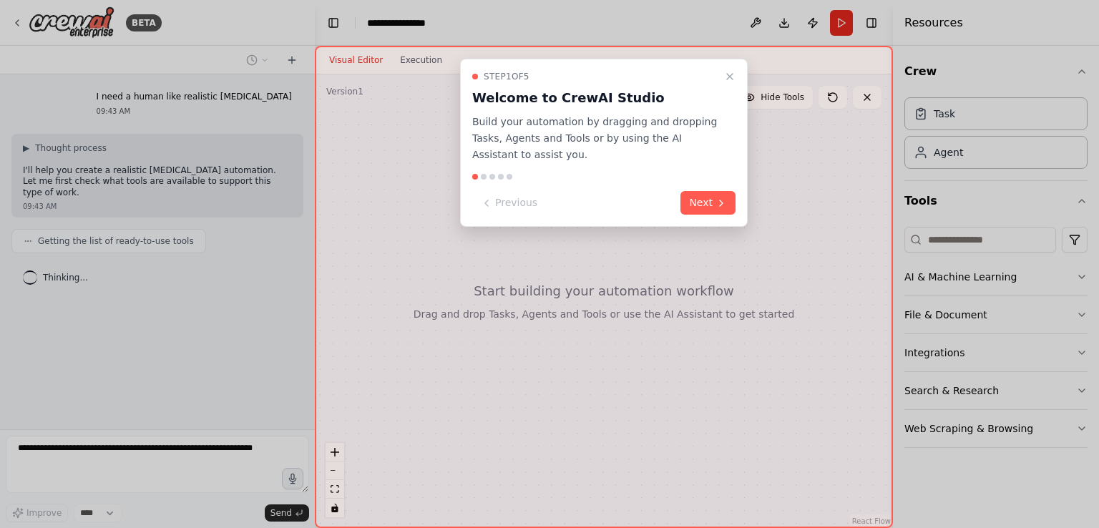
click at [724, 65] on div "Step 1 of 5 Welcome to CrewAI Studio Build your automation by dragging and drop…" at bounding box center [604, 143] width 288 height 168
click at [733, 81] on icon "Close walkthrough" at bounding box center [729, 76] width 11 height 11
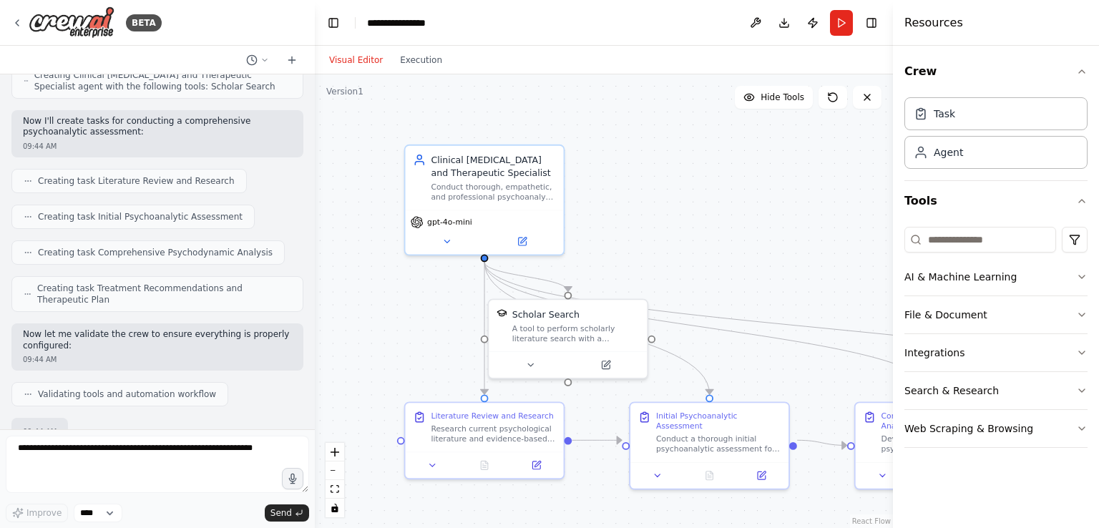
scroll to position [378, 0]
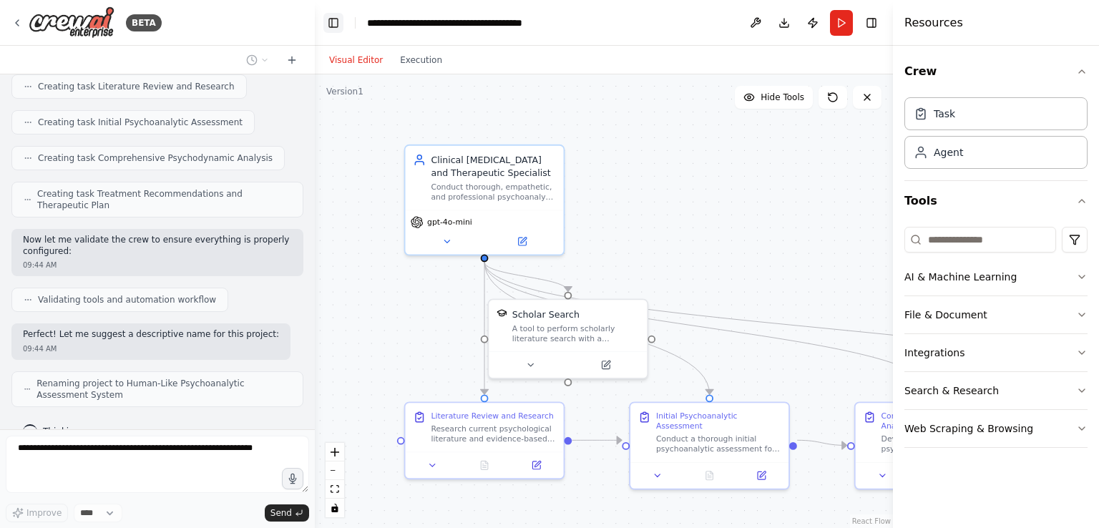
click at [332, 21] on button "Toggle Left Sidebar" at bounding box center [333, 23] width 20 height 20
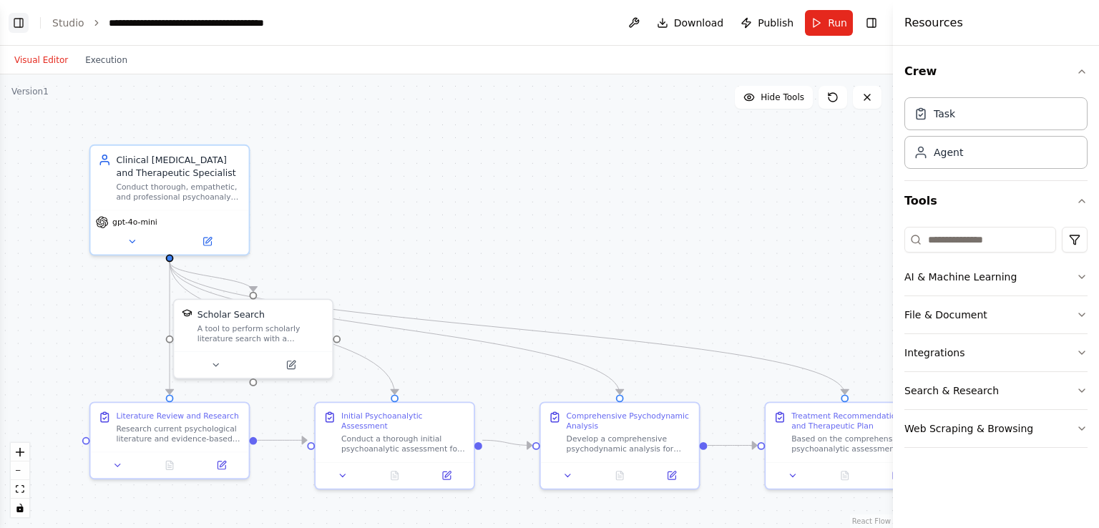
click at [14, 24] on button "Toggle Left Sidebar" at bounding box center [19, 23] width 20 height 20
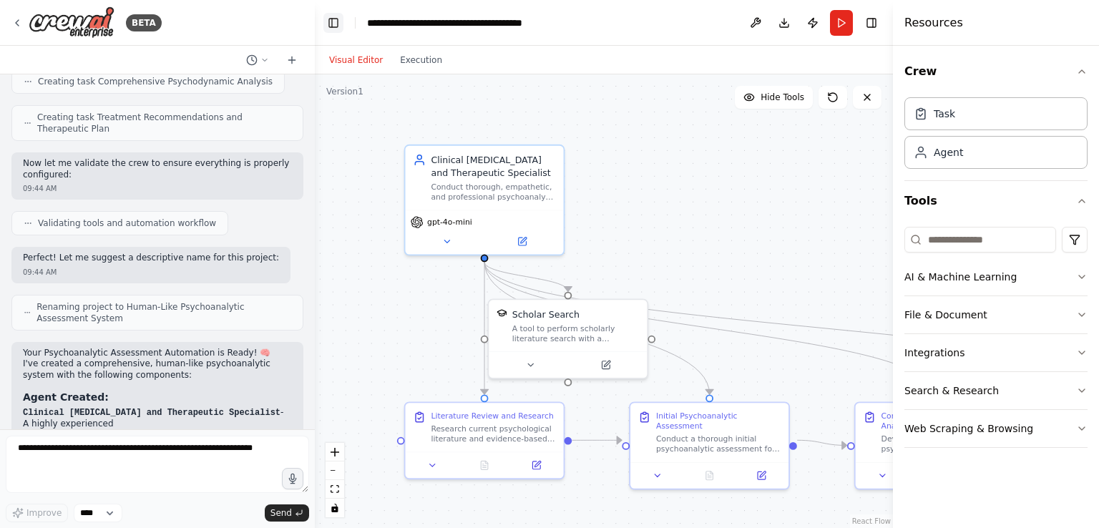
click at [14, 24] on div "BETA" at bounding box center [157, 23] width 315 height 46
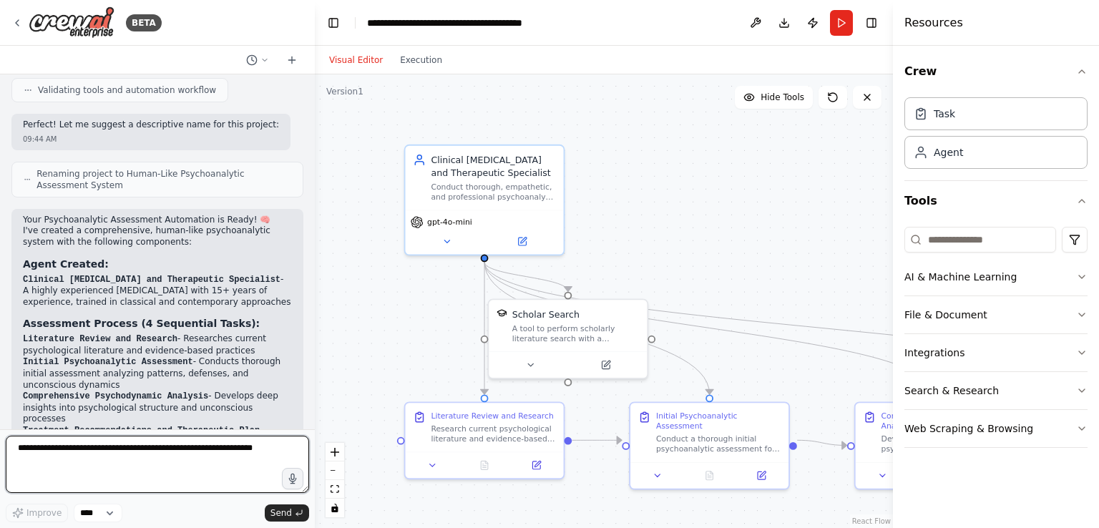
click at [72, 482] on textarea at bounding box center [157, 464] width 303 height 57
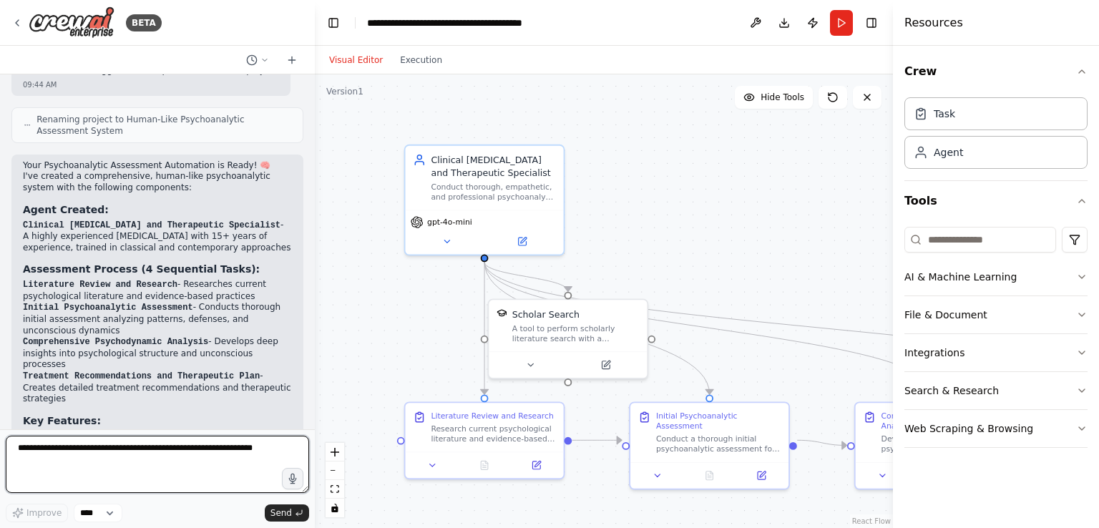
scroll to position [653, 0]
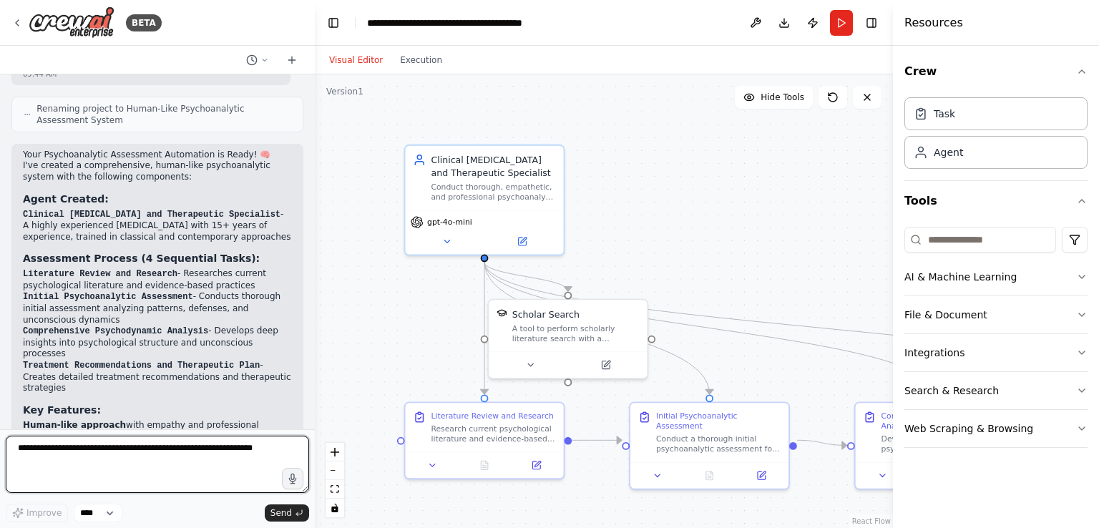
paste textarea "**********"
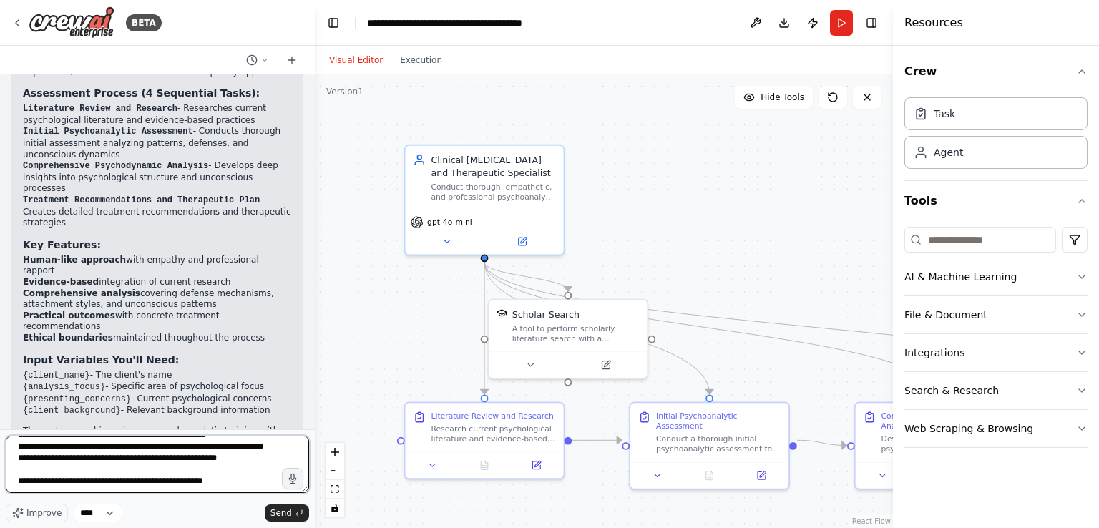
scroll to position [829, 0]
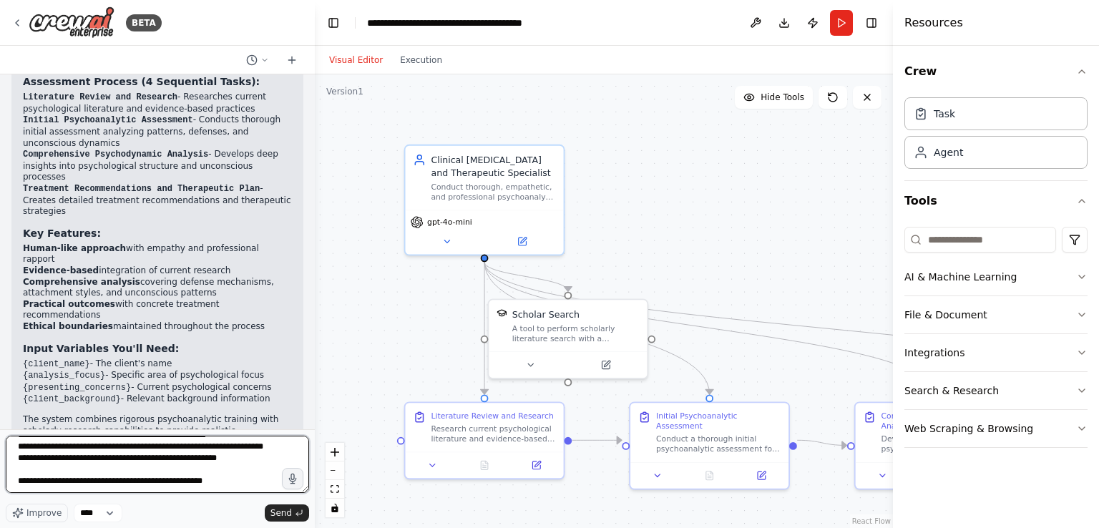
drag, startPoint x: 225, startPoint y: 483, endPoint x: 0, endPoint y: 523, distance: 229.0
click at [0, 523] on div "BETA I need a human like realistic psychoanalysis 09:43 AM ▶ Thought process I'…" at bounding box center [157, 264] width 315 height 528
type textarea "**********"
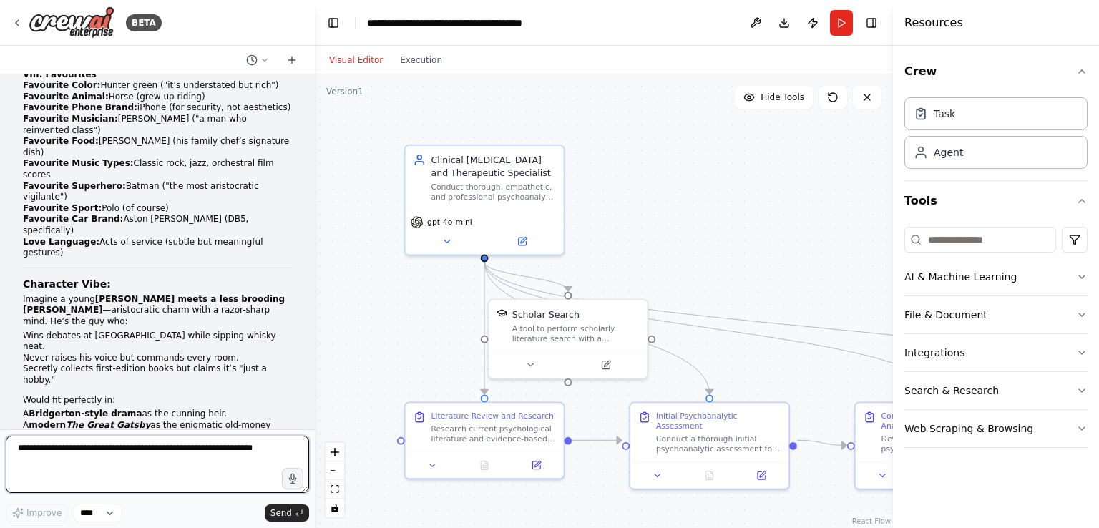
scroll to position [2191, 0]
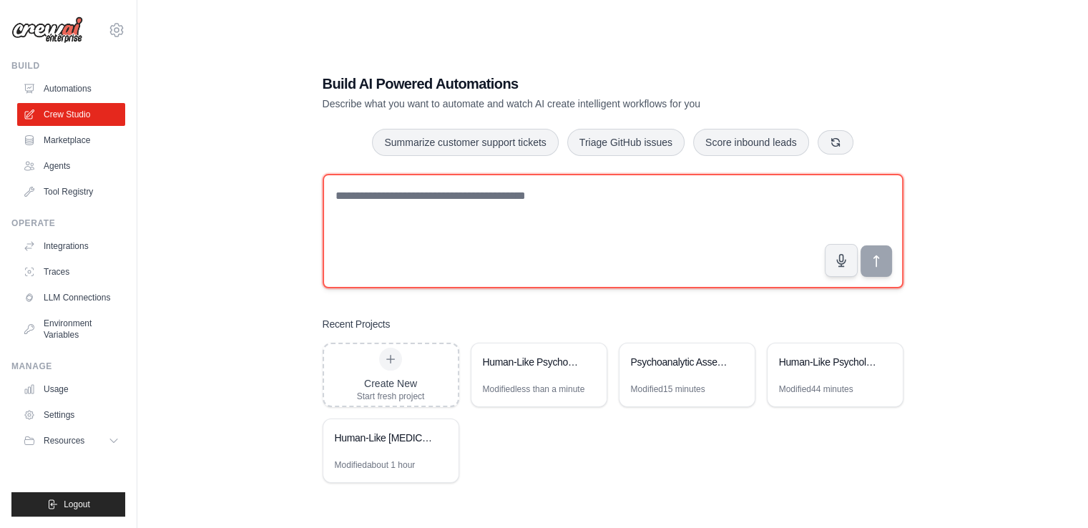
click at [357, 201] on textarea at bounding box center [613, 231] width 581 height 114
type textarea "**********"
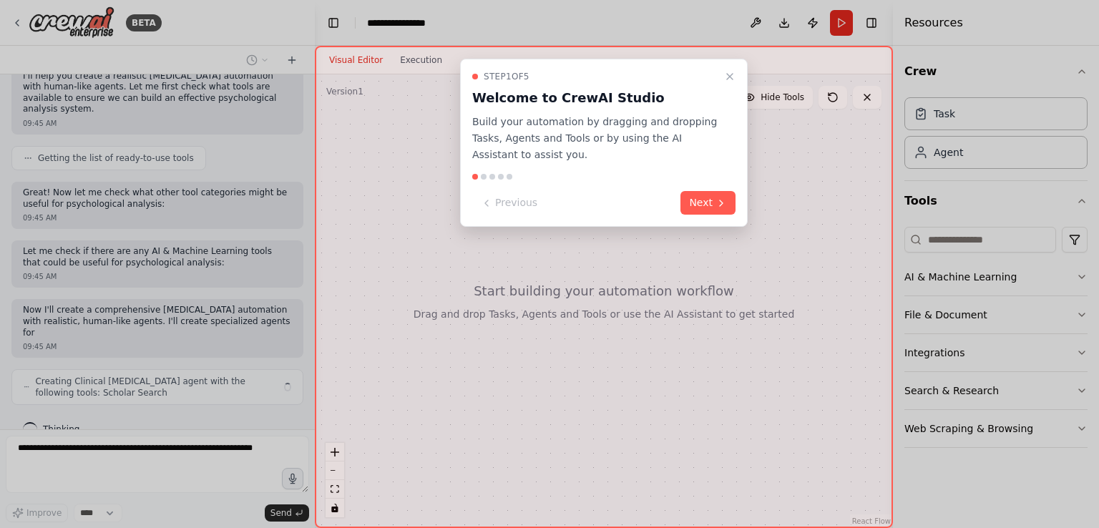
scroll to position [106, 0]
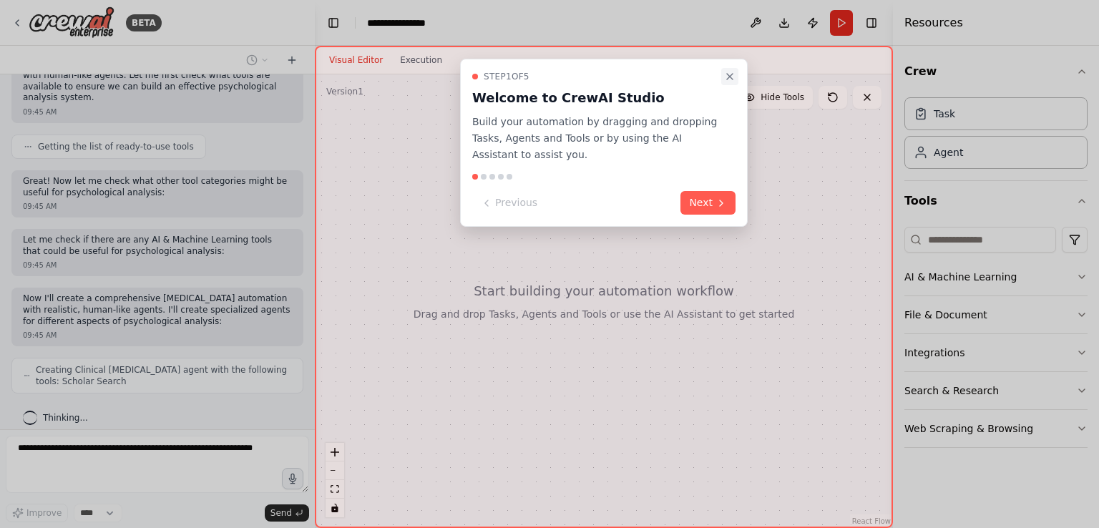
click at [730, 80] on icon "Close walkthrough" at bounding box center [729, 76] width 11 height 11
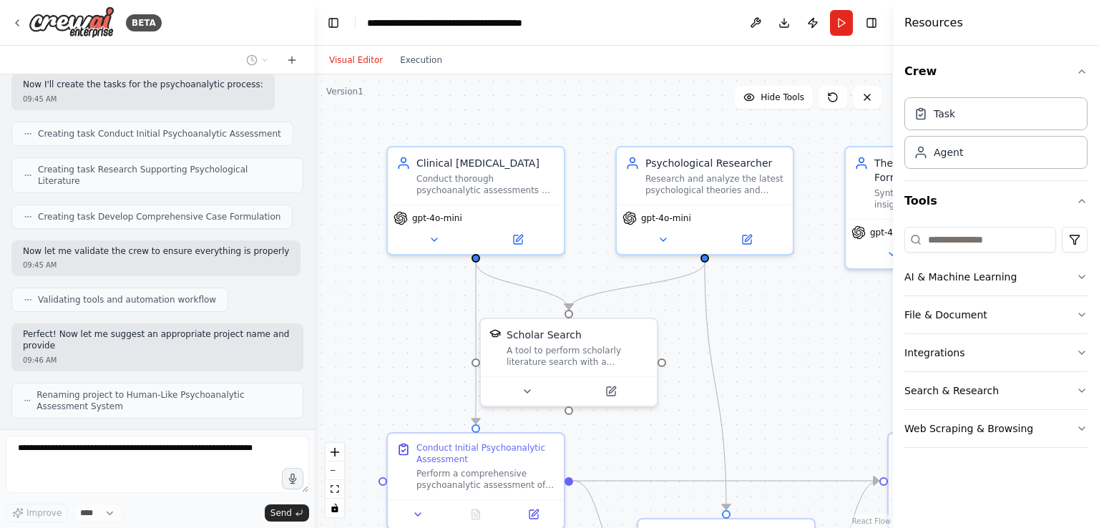
scroll to position [542, 0]
